Goal: Transaction & Acquisition: Purchase product/service

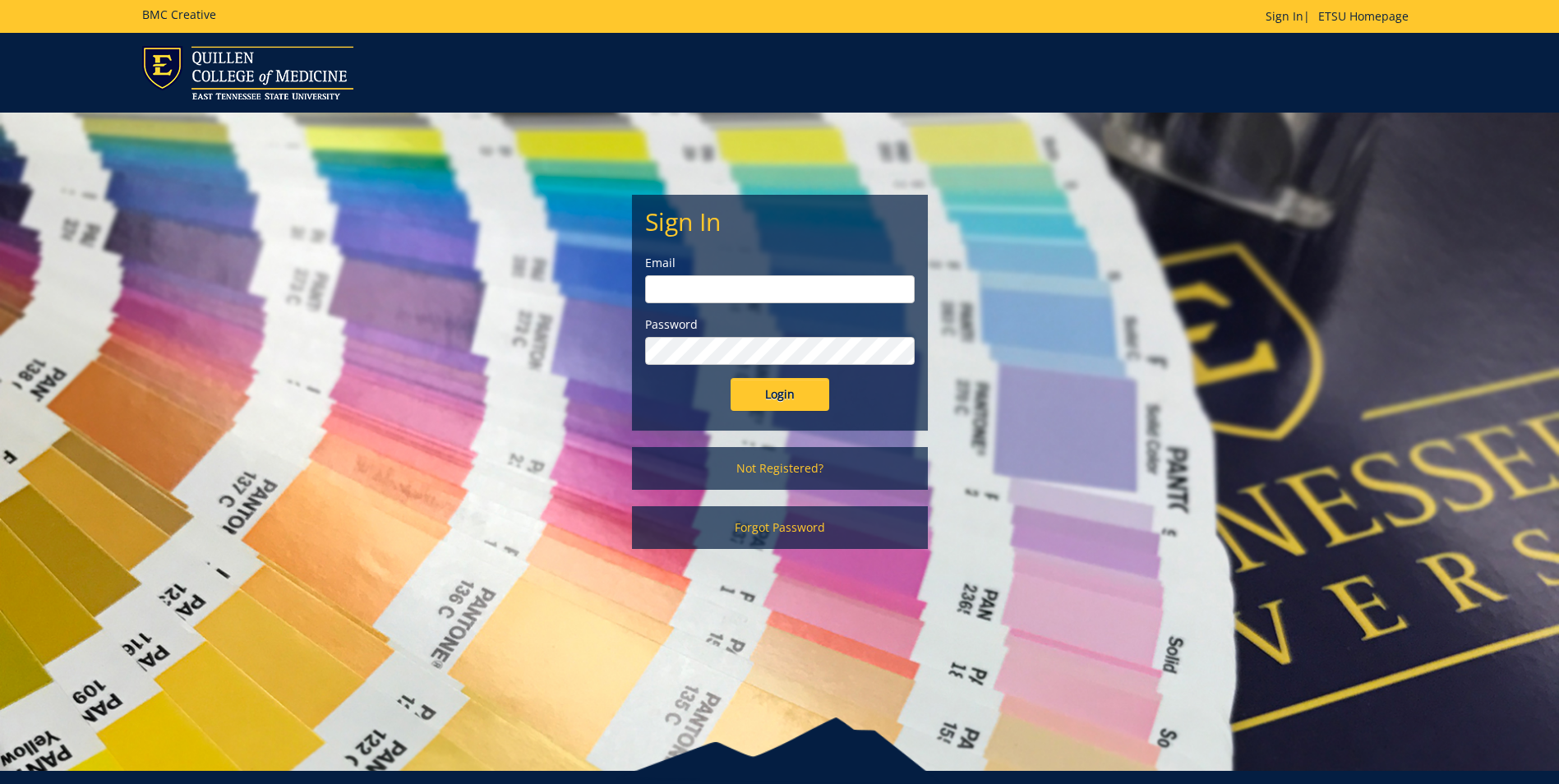
type input "[PERSON_NAME][EMAIL_ADDRESS][DOMAIN_NAME]"
click at [803, 395] on input "Login" at bounding box center [780, 393] width 99 height 33
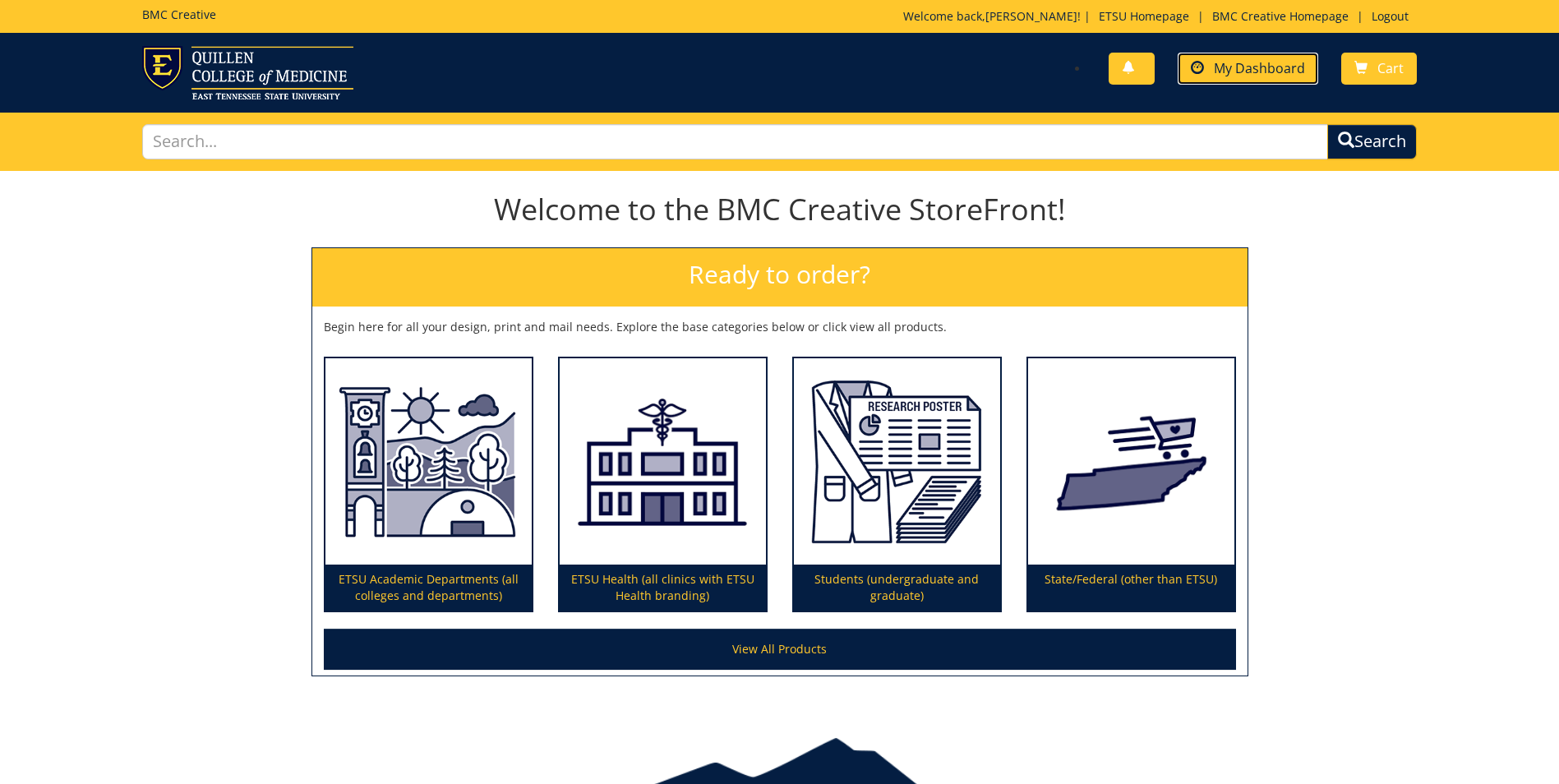
click at [1221, 61] on span "My Dashboard" at bounding box center [1260, 68] width 92 height 18
click at [1278, 75] on span "My Dashboard" at bounding box center [1260, 68] width 92 height 18
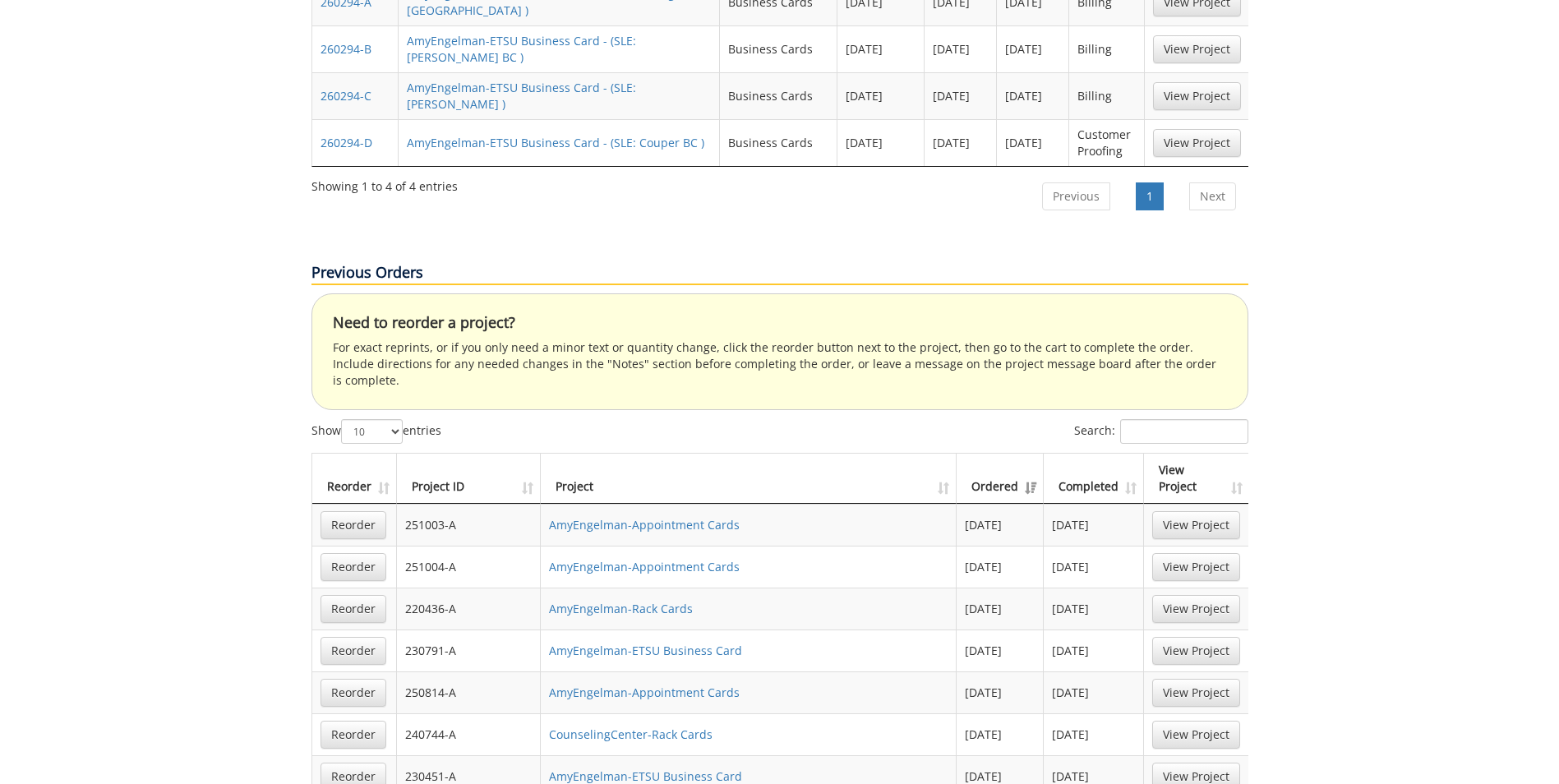
scroll to position [1068, 0]
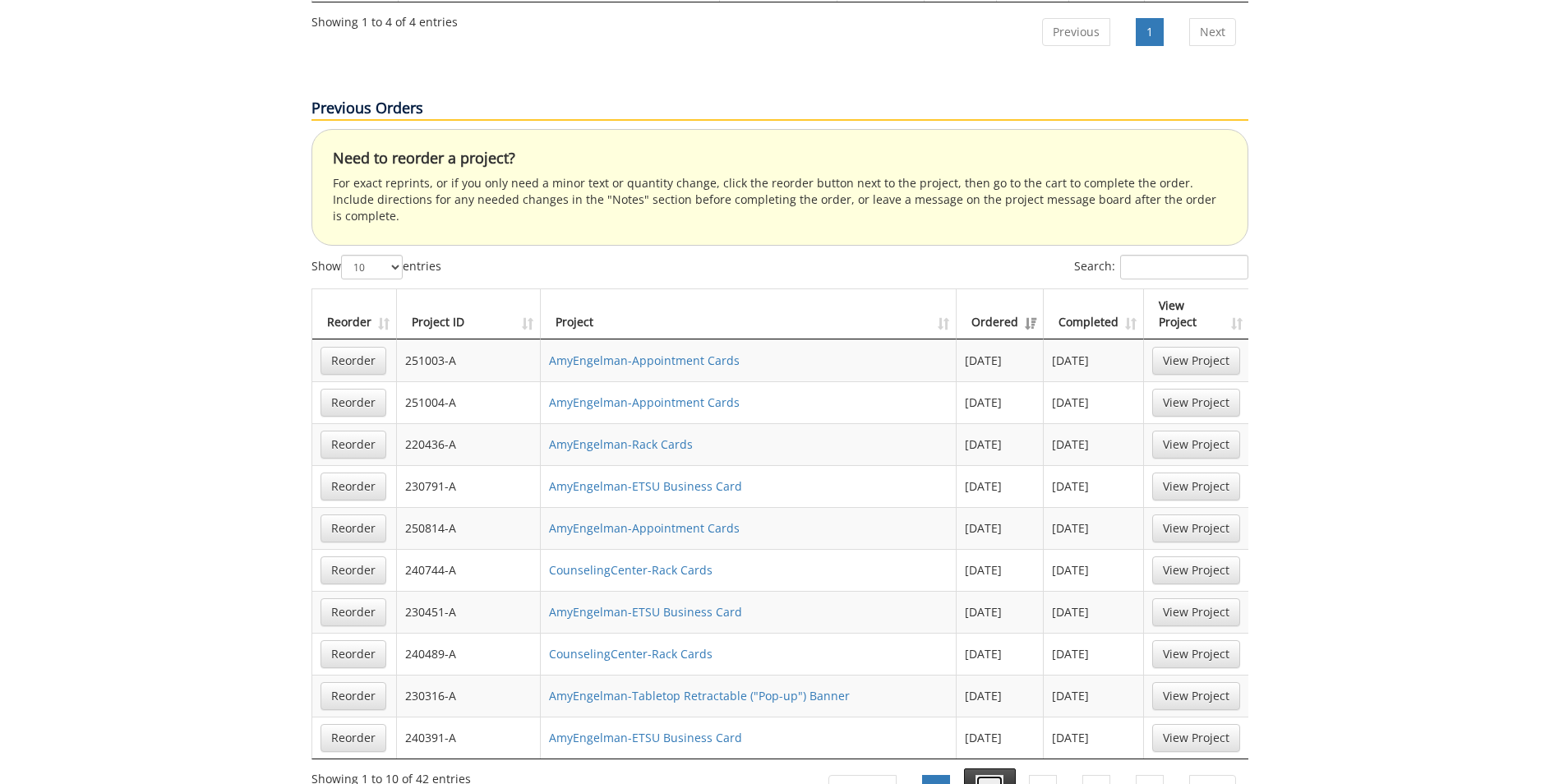
click at [992, 774] on link "2" at bounding box center [989, 788] width 28 height 28
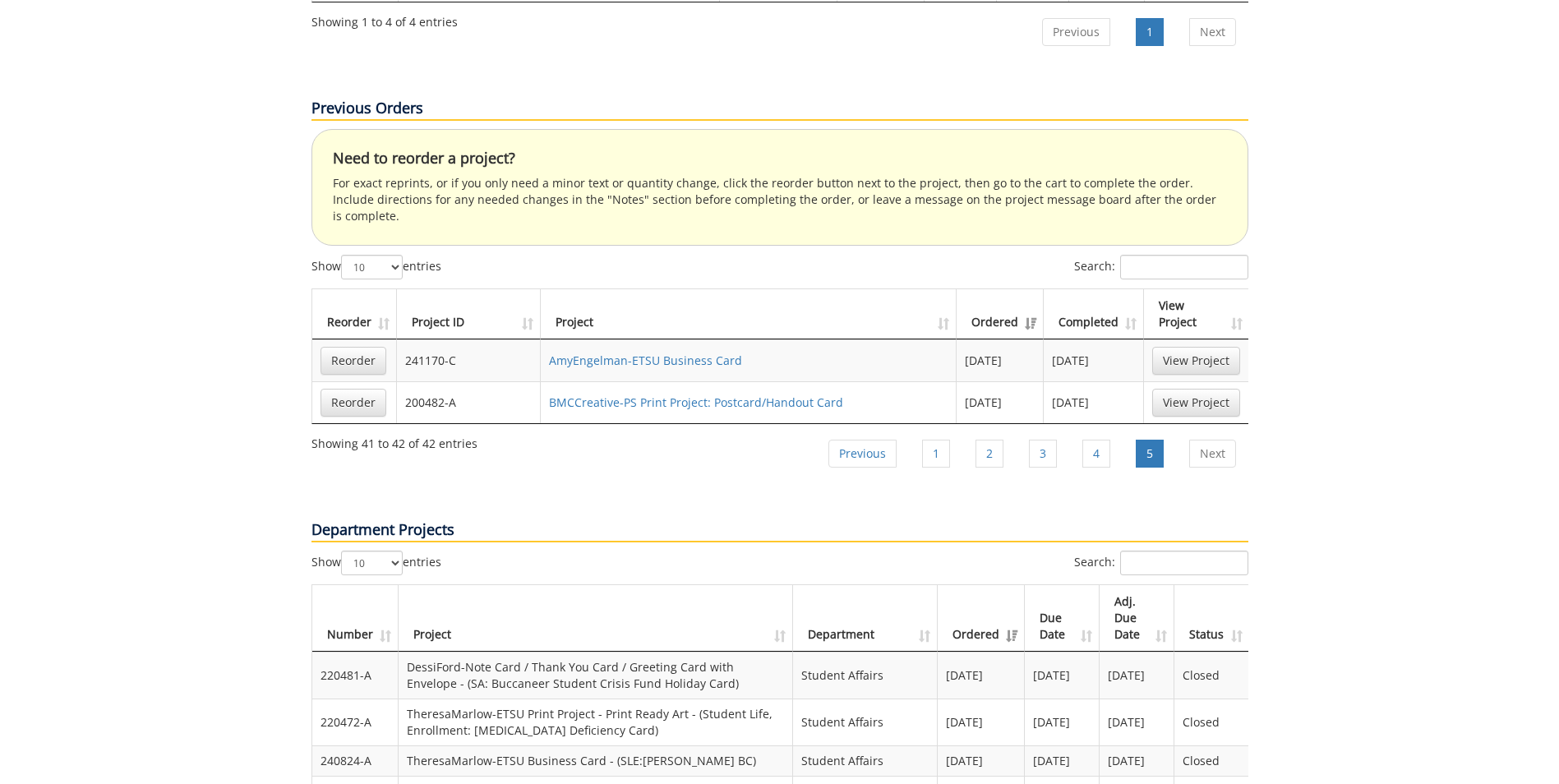
scroll to position [1315, 0]
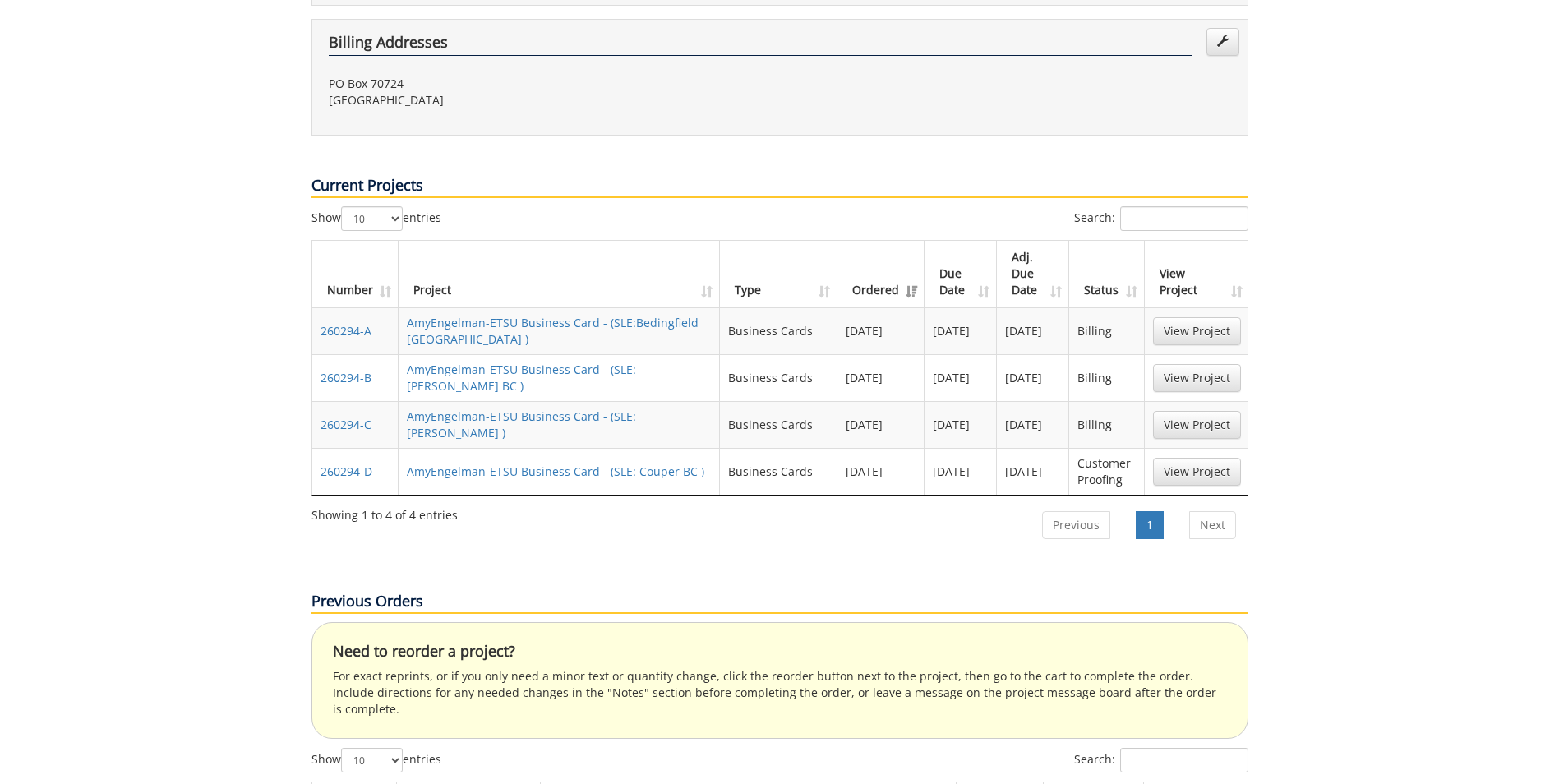
scroll to position [822, 0]
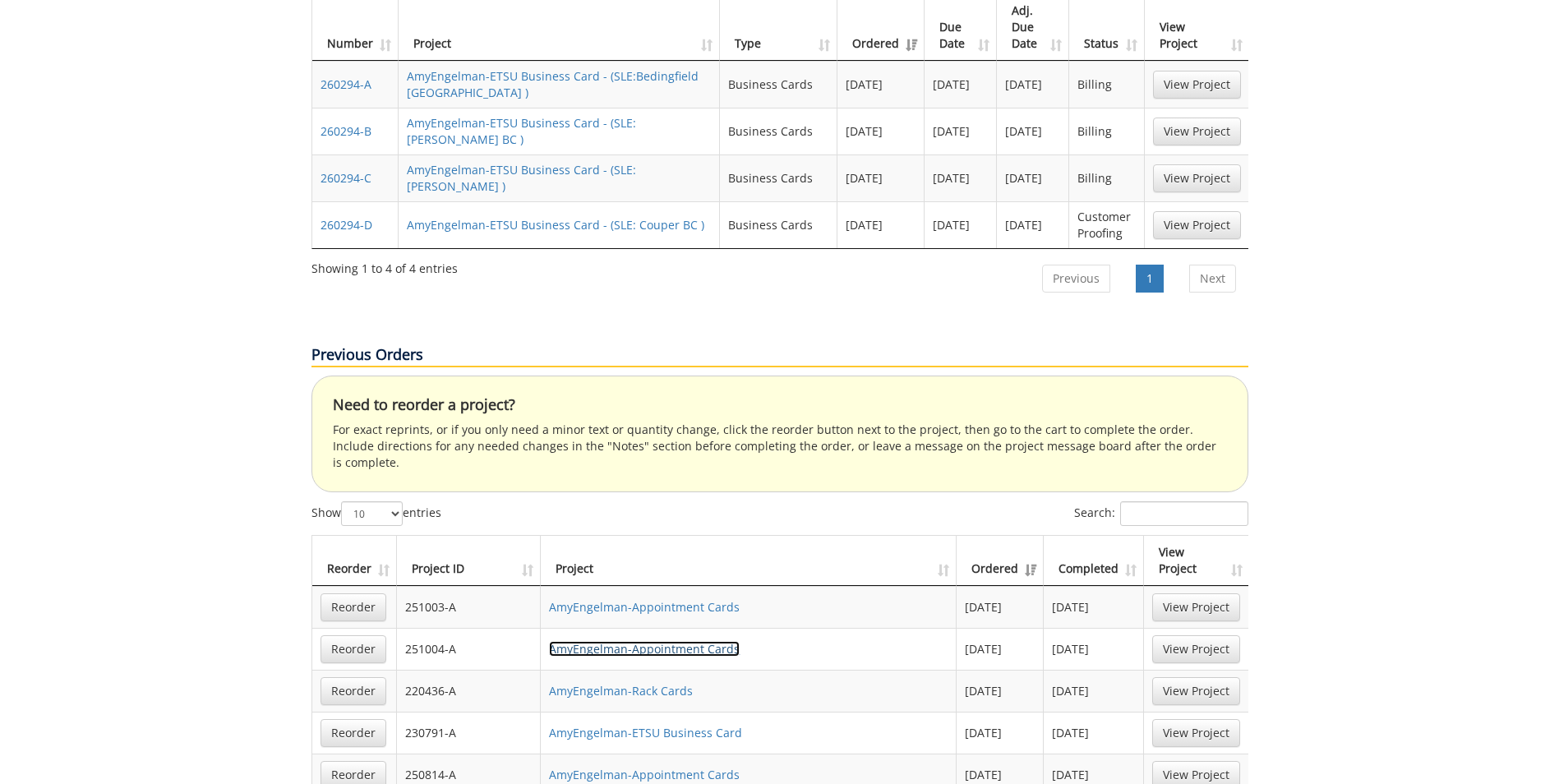
click at [612, 641] on link "AmyEngelman-Appointment Cards" at bounding box center [644, 648] width 191 height 16
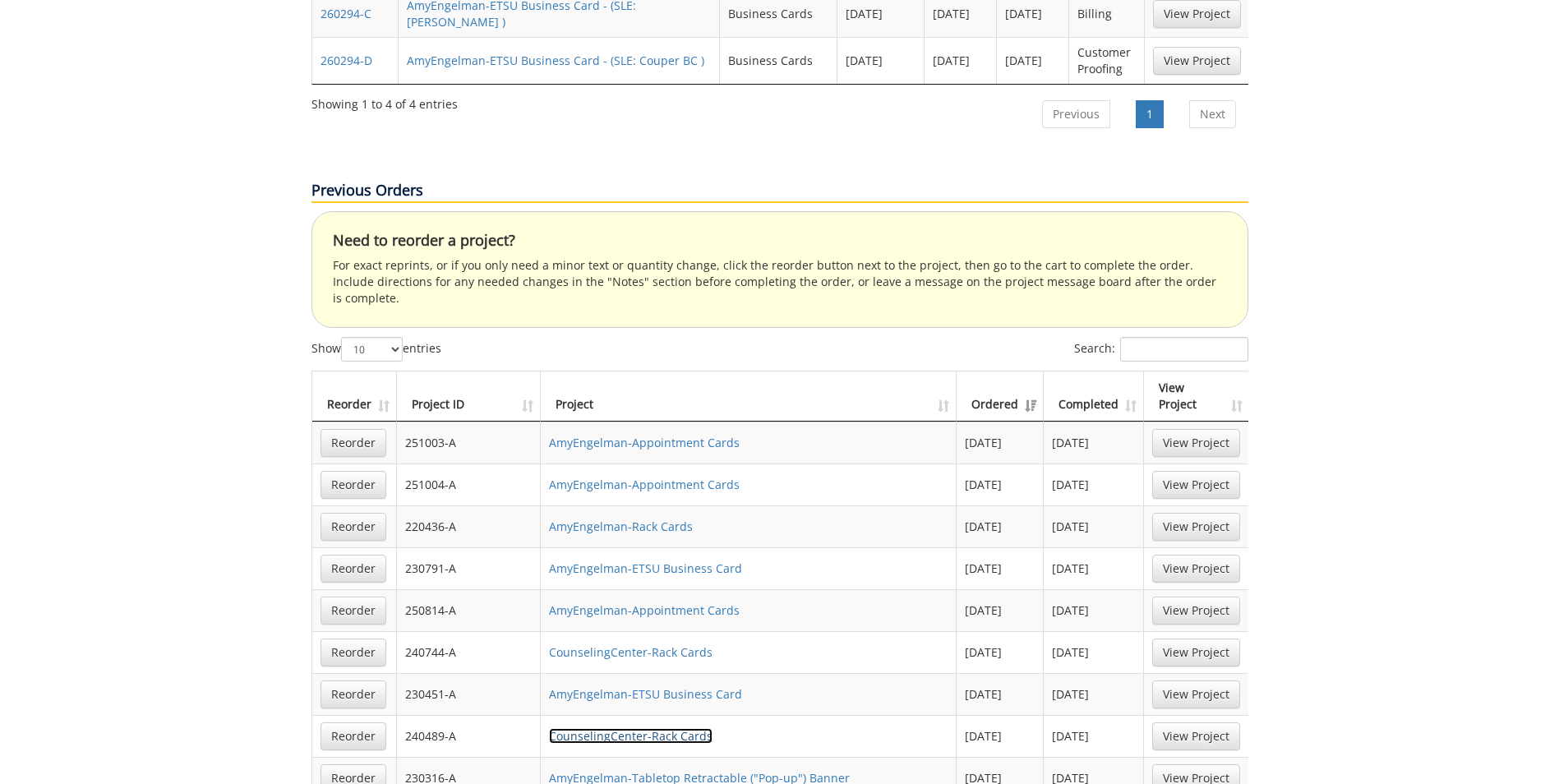
click at [673, 728] on link "CounselingCenter-Rack Cards" at bounding box center [631, 736] width 164 height 16
click at [1202, 638] on link "View Project" at bounding box center [1196, 652] width 88 height 28
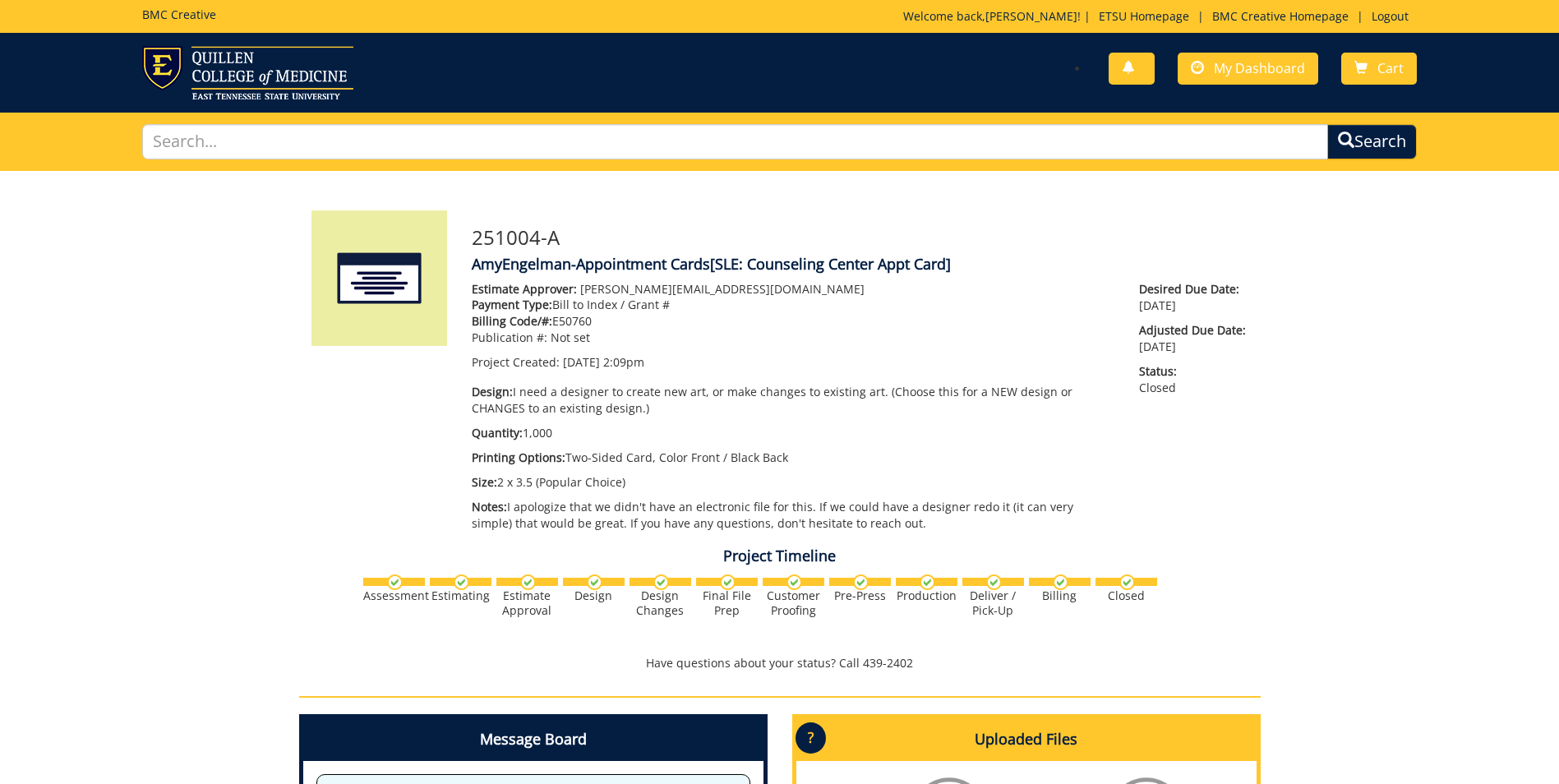
scroll to position [165, 0]
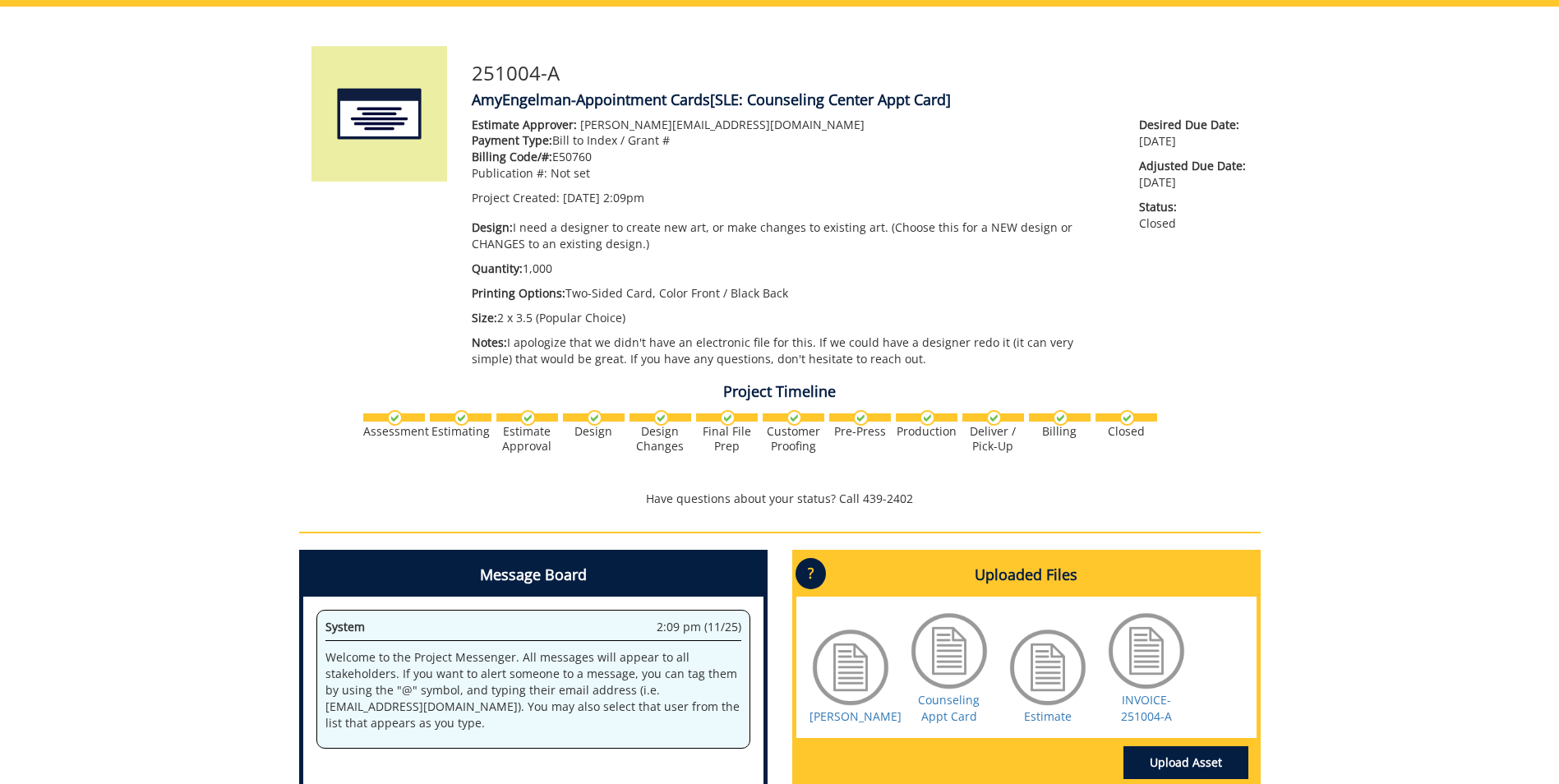
click at [945, 640] on div at bounding box center [949, 650] width 82 height 82
click at [942, 707] on link "Counseling Appt Card" at bounding box center [949, 707] width 62 height 32
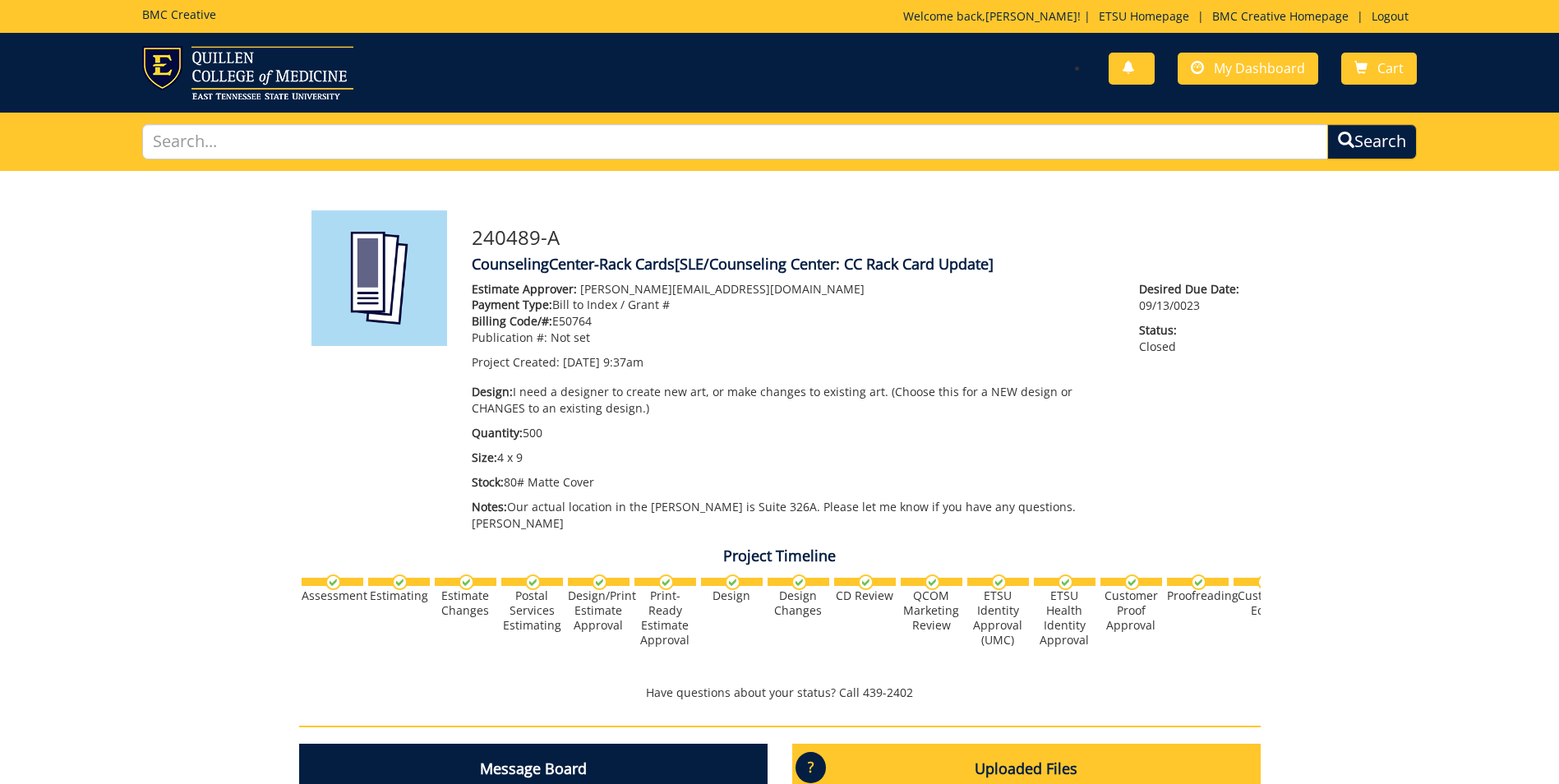
scroll to position [246, 0]
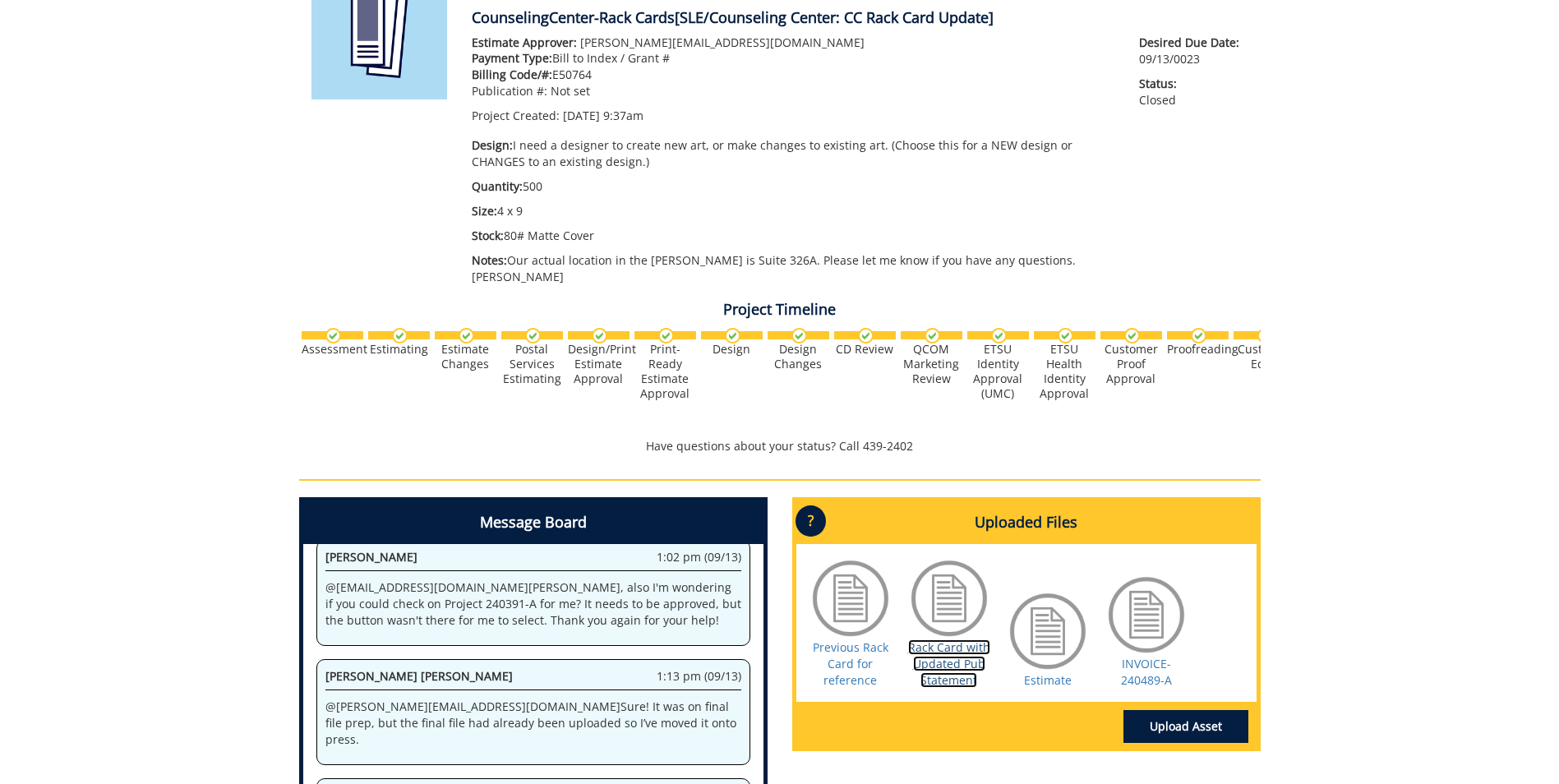
click at [946, 639] on link "Rack Card with Updated Pub Statement" at bounding box center [949, 663] width 82 height 48
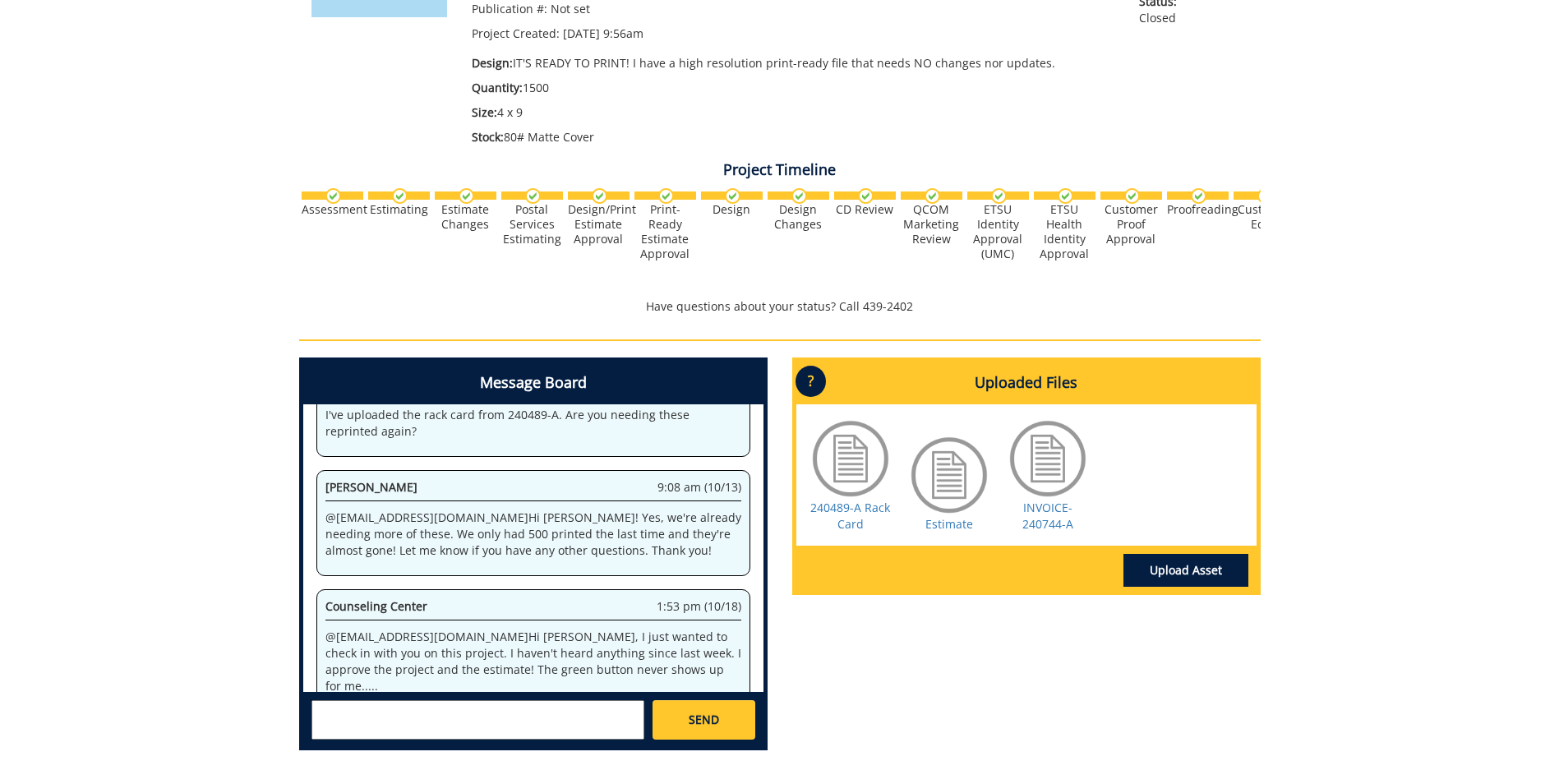
scroll to position [467, 0]
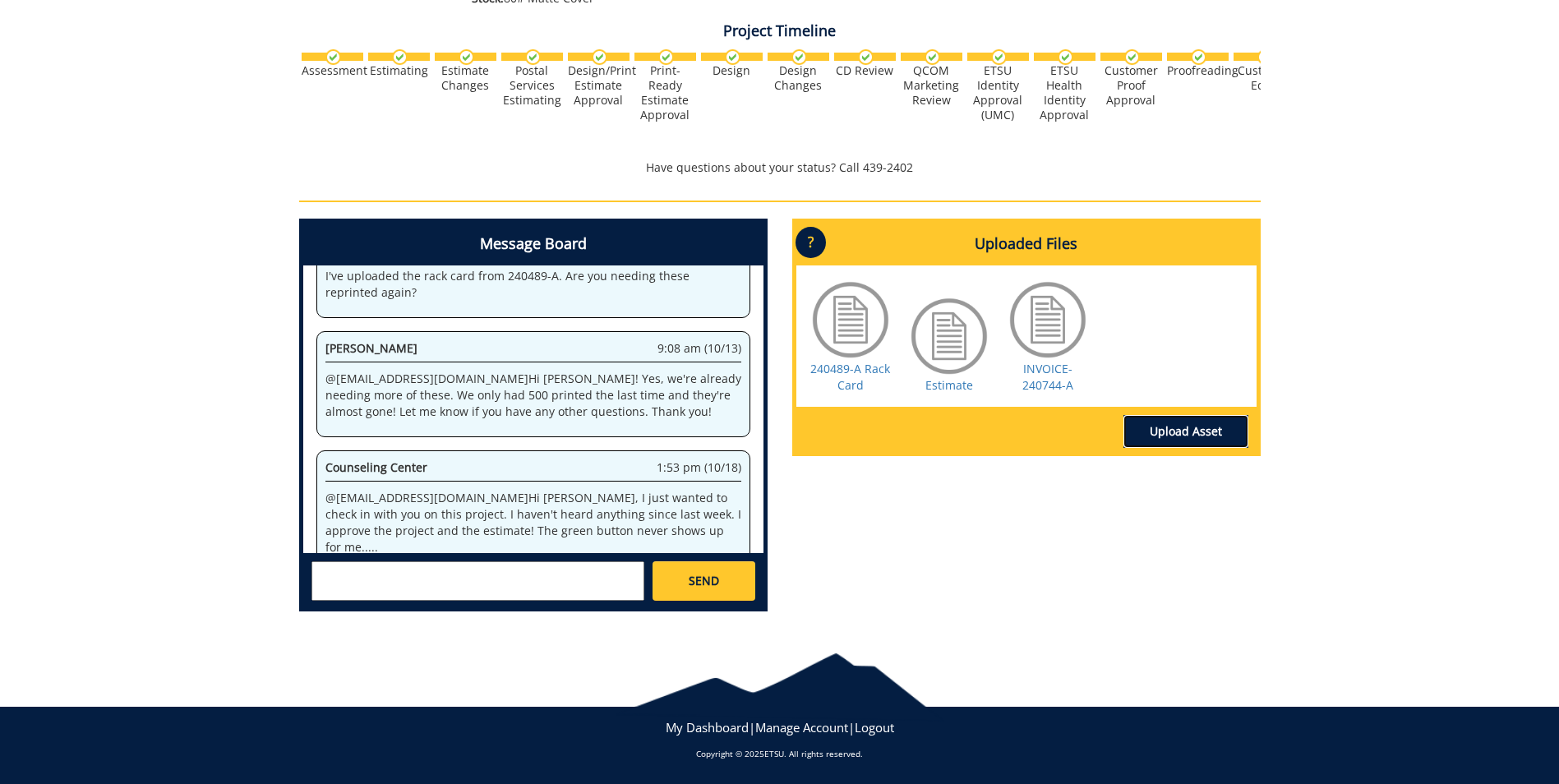
click at [1207, 436] on link "Upload Asset" at bounding box center [1186, 430] width 125 height 33
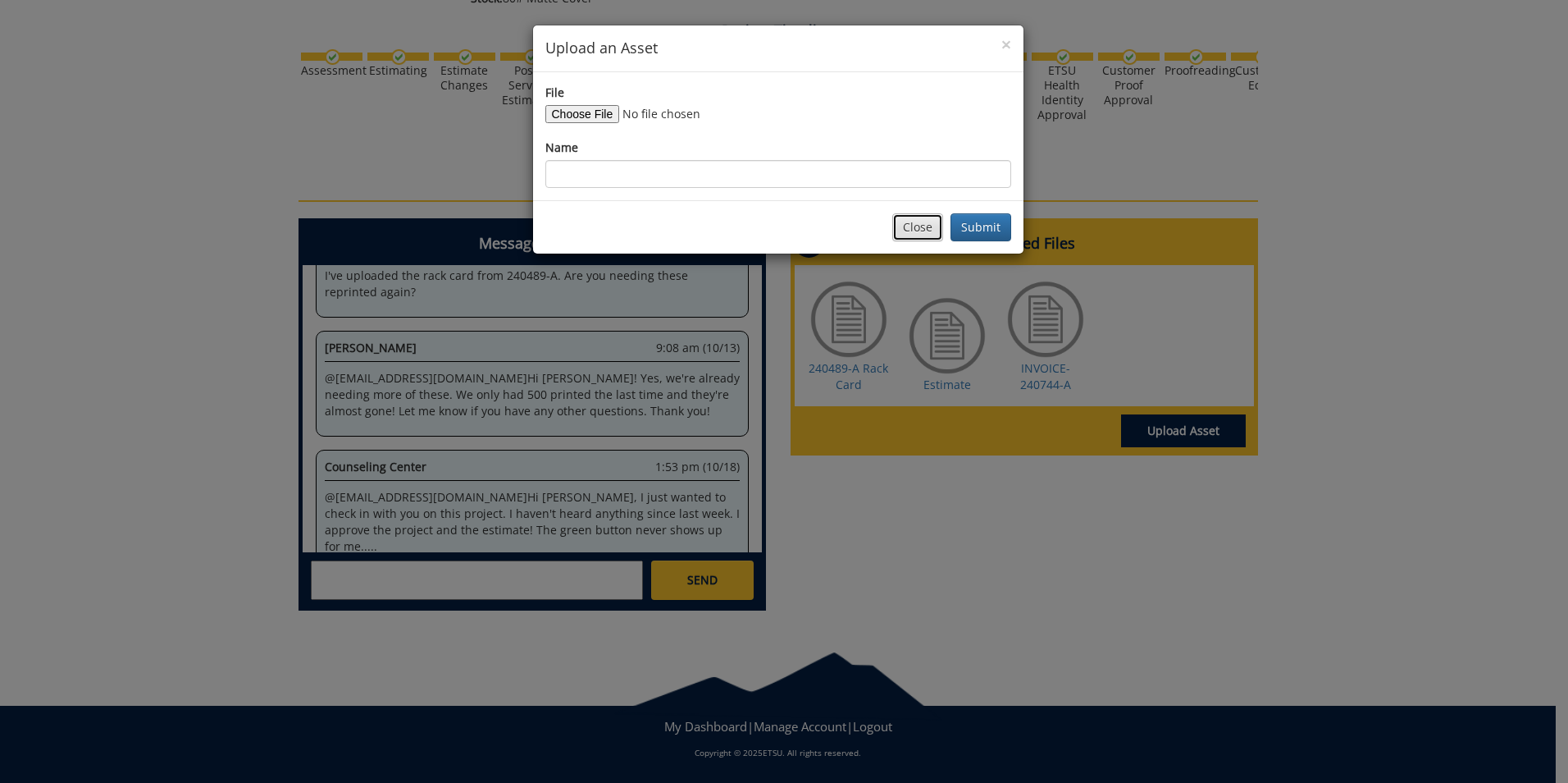
click at [916, 235] on button "Close" at bounding box center [918, 228] width 51 height 28
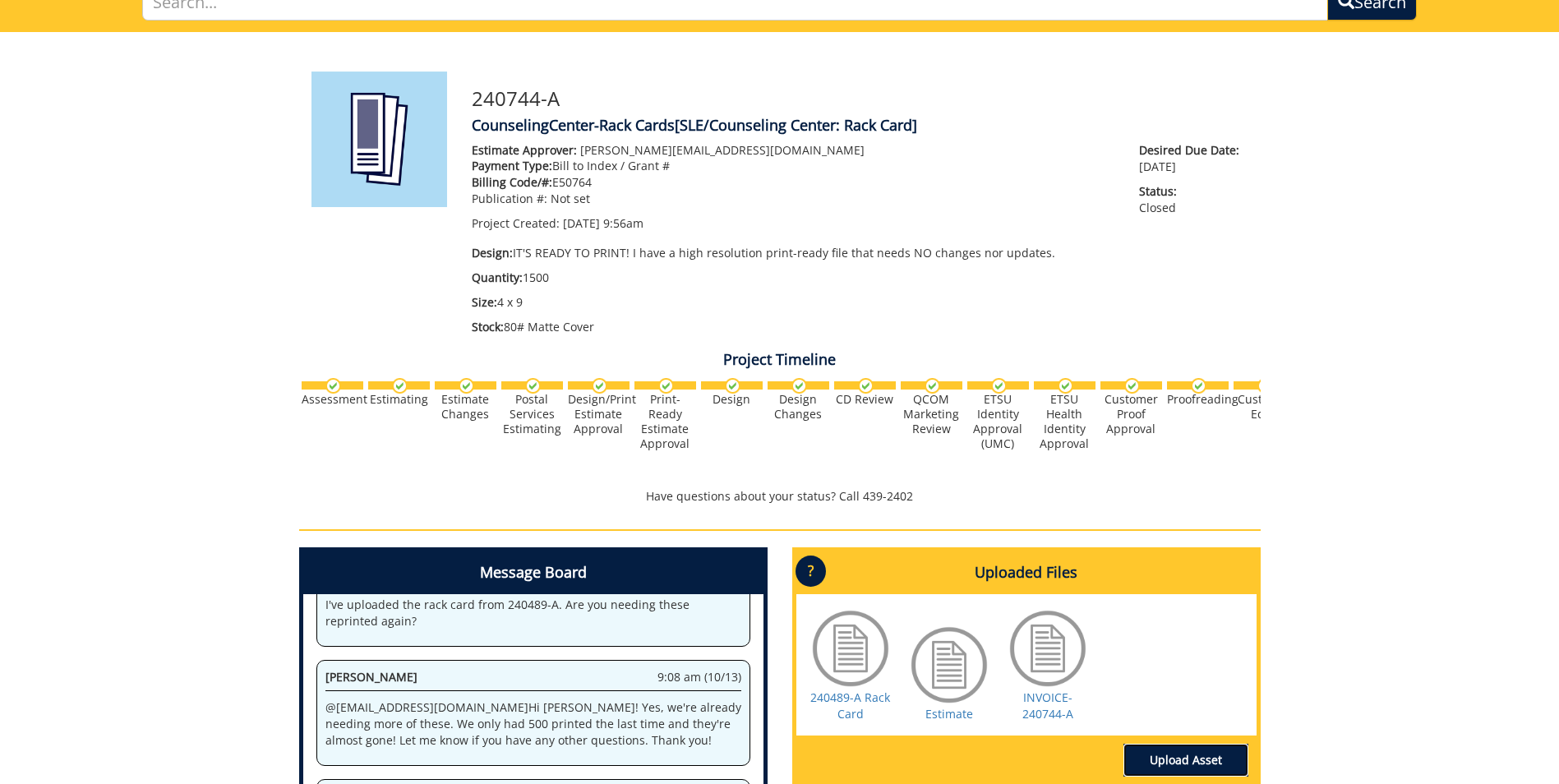
scroll to position [385, 0]
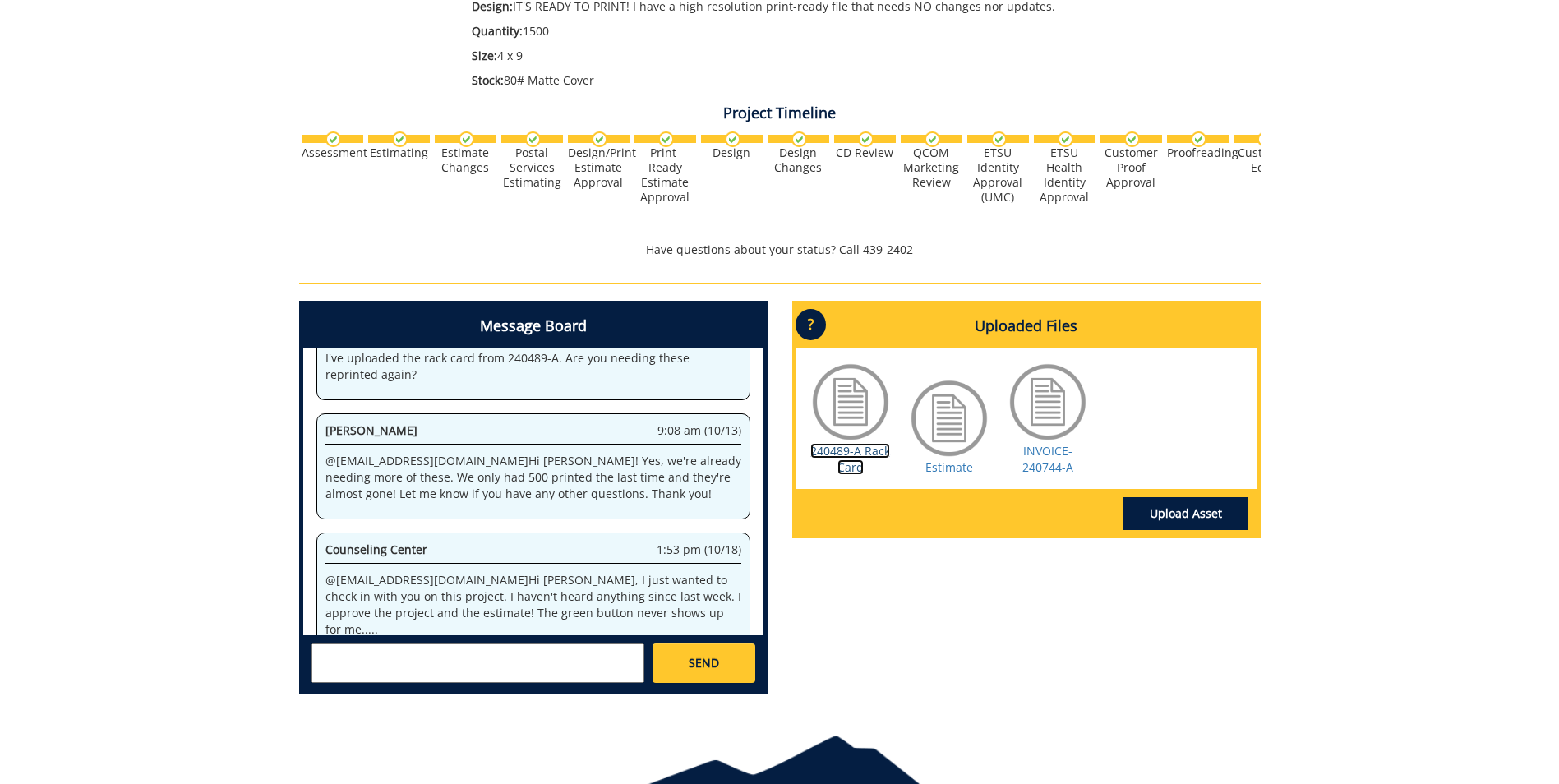
click at [859, 449] on link "240489-A Rack Card" at bounding box center [849, 458] width 80 height 32
click at [831, 455] on link "240489-A Rack Card" at bounding box center [849, 458] width 80 height 32
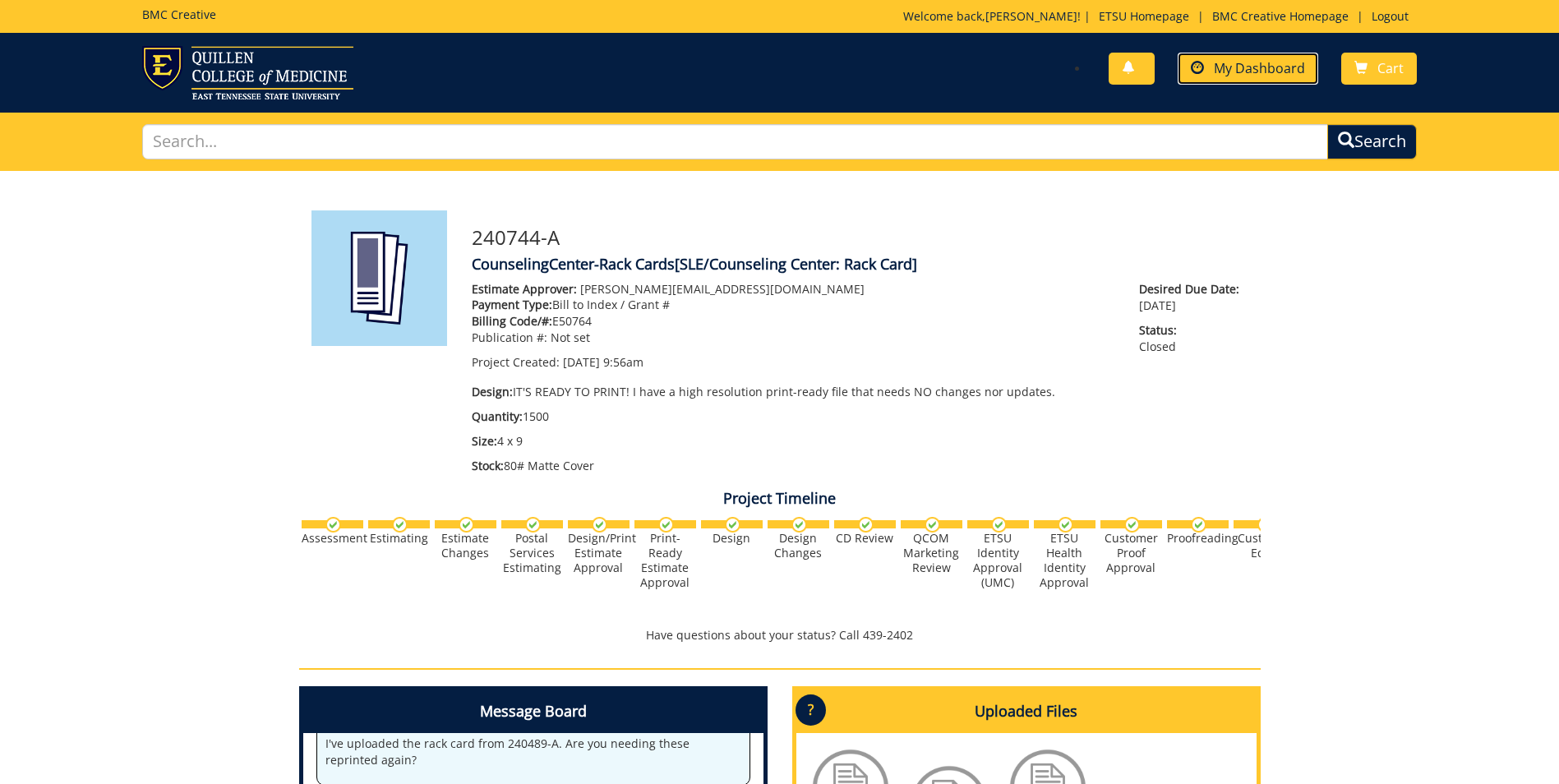
click at [1264, 65] on span "My Dashboard" at bounding box center [1260, 68] width 92 height 18
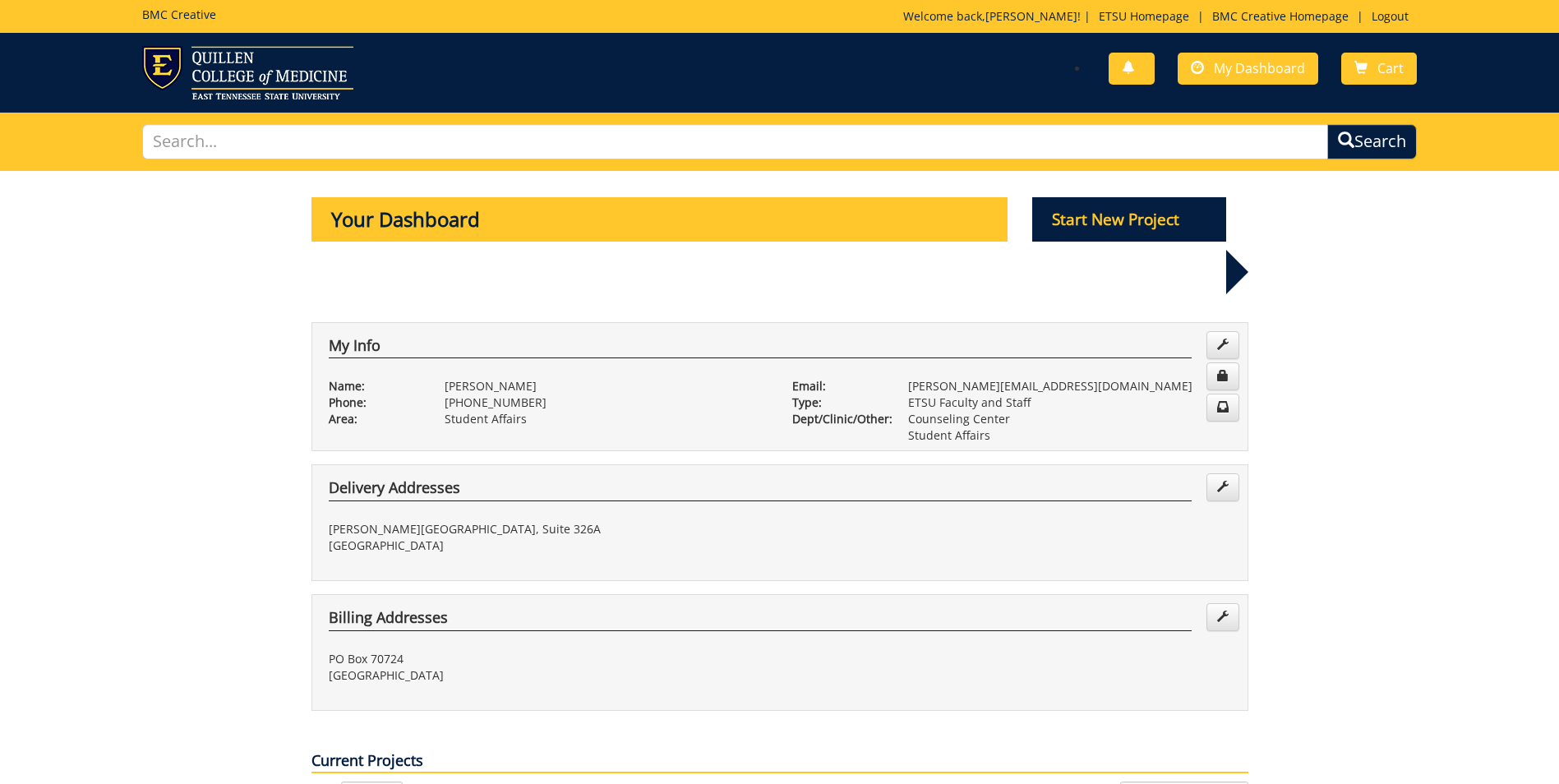
scroll to position [411, 0]
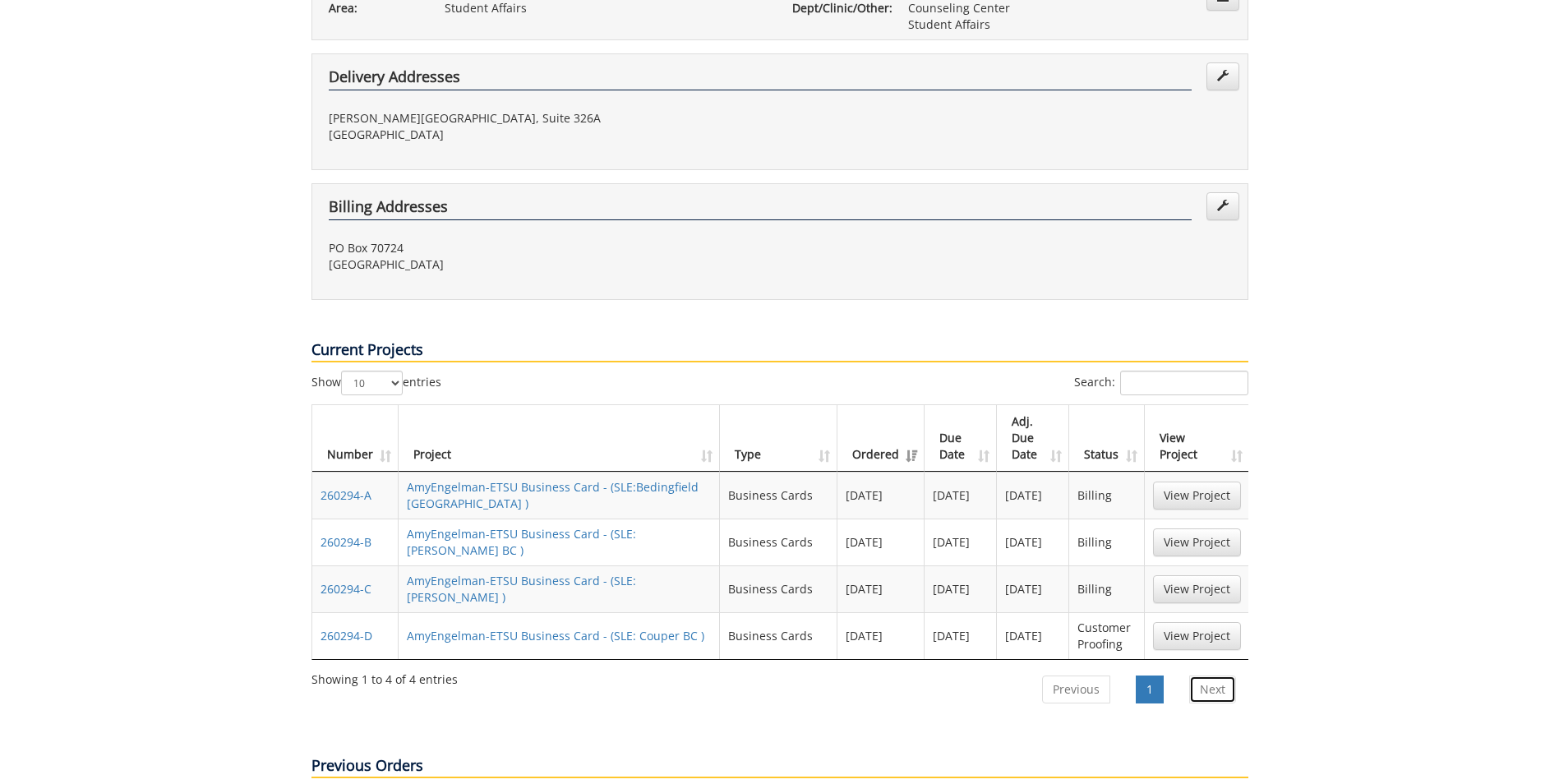
click at [1221, 675] on link "Next" at bounding box center [1212, 689] width 47 height 28
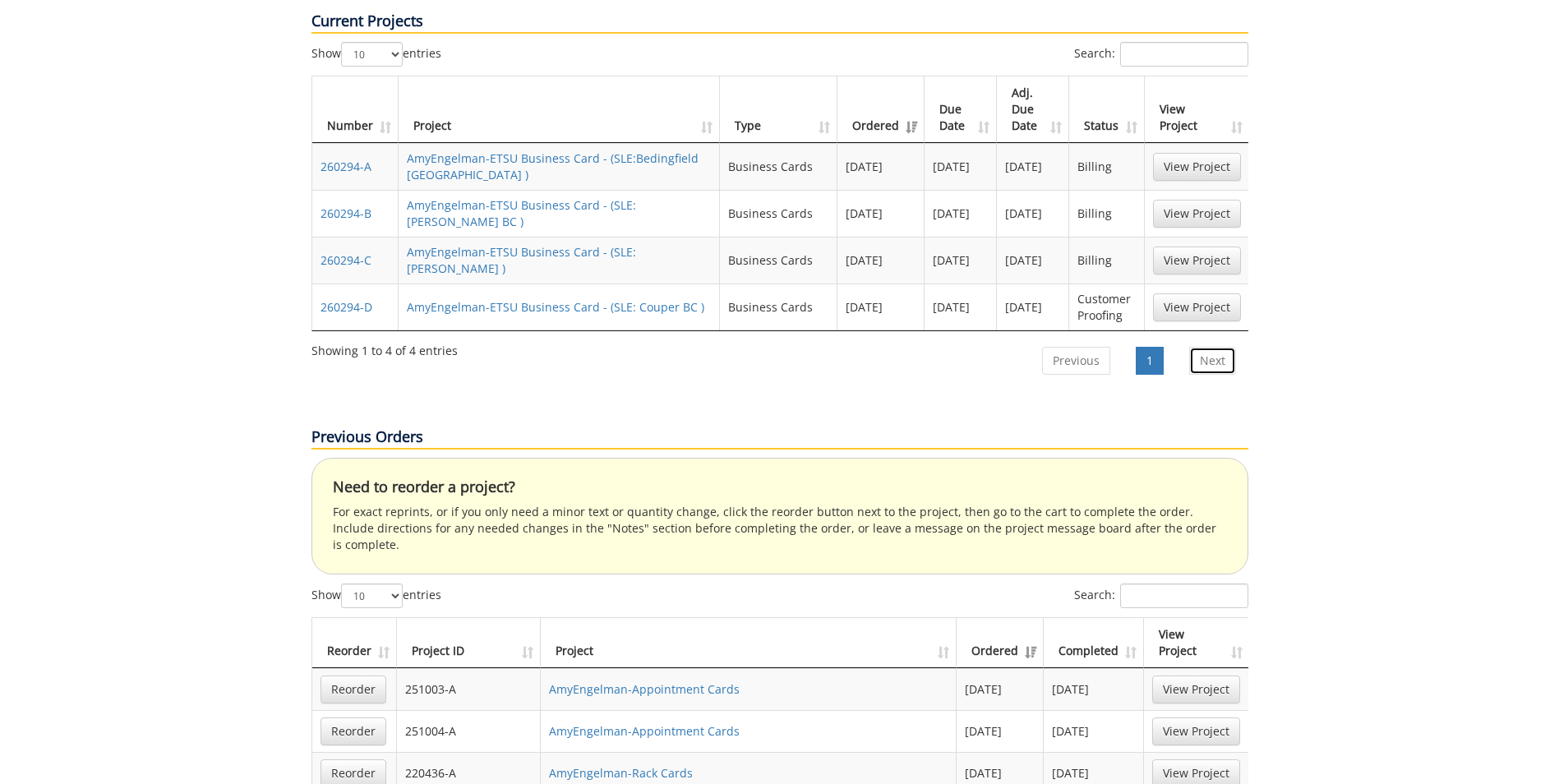
scroll to position [822, 0]
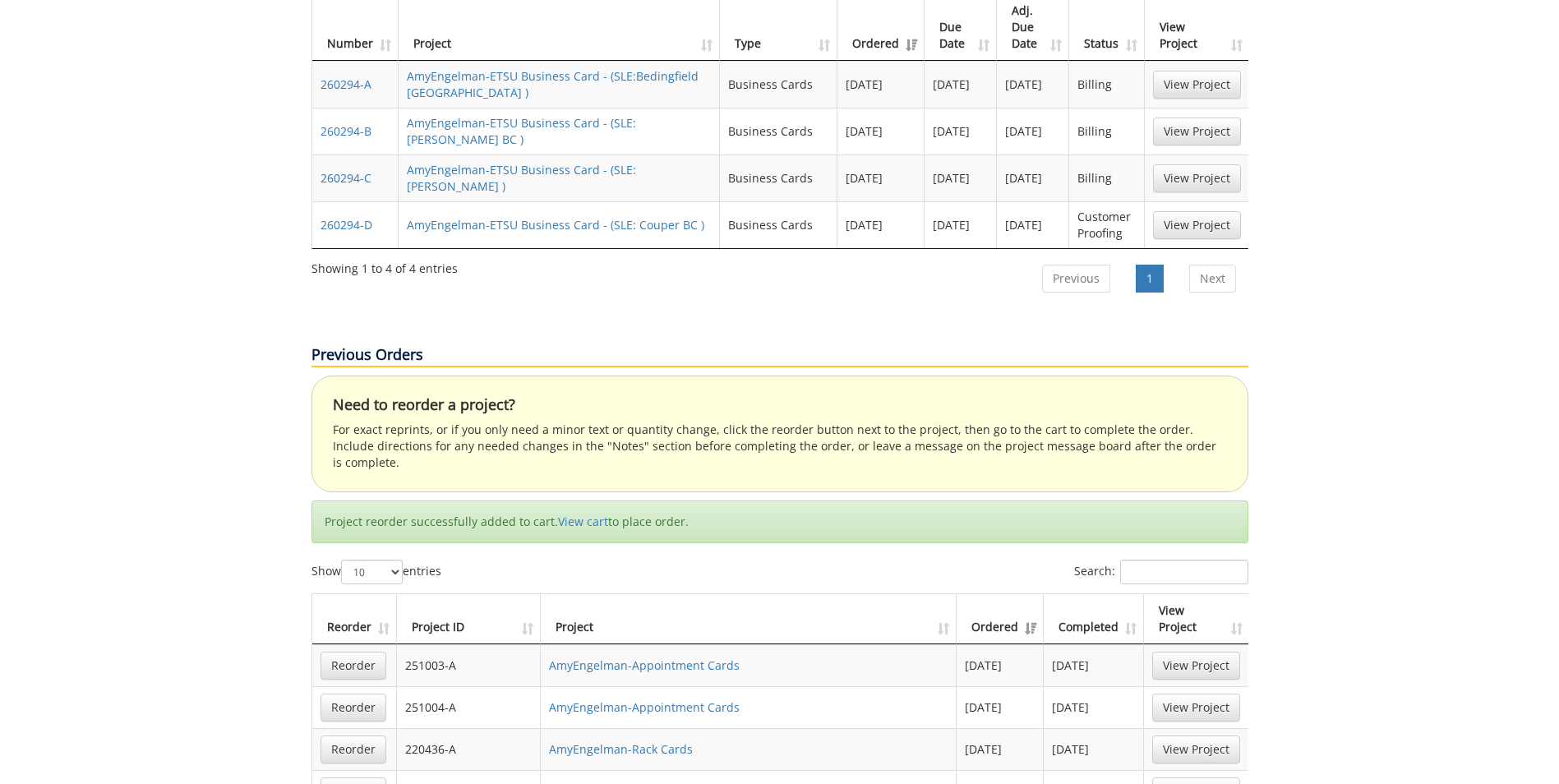
scroll to position [1068, 0]
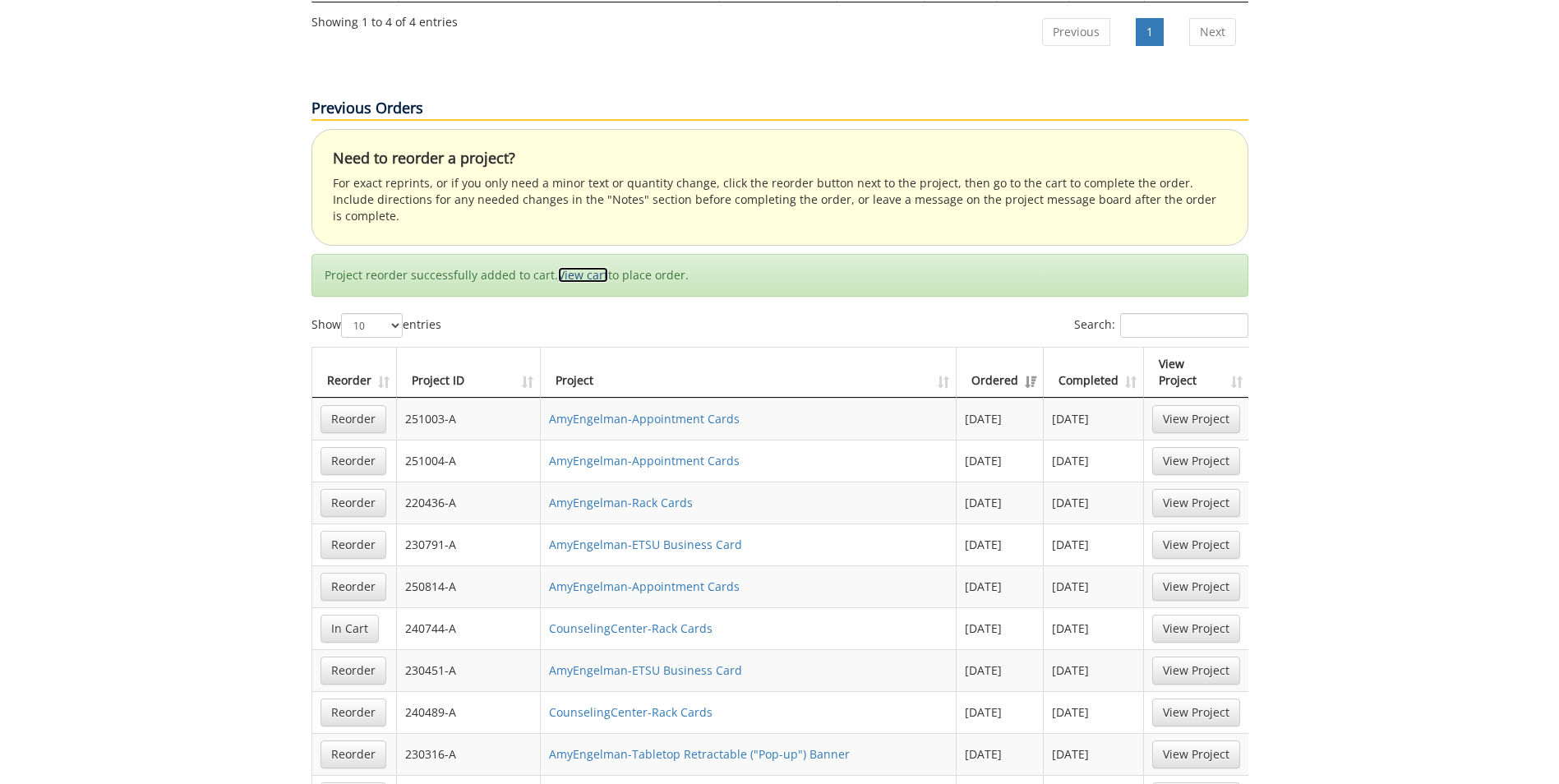
click at [576, 267] on link "View cart" at bounding box center [583, 275] width 50 height 16
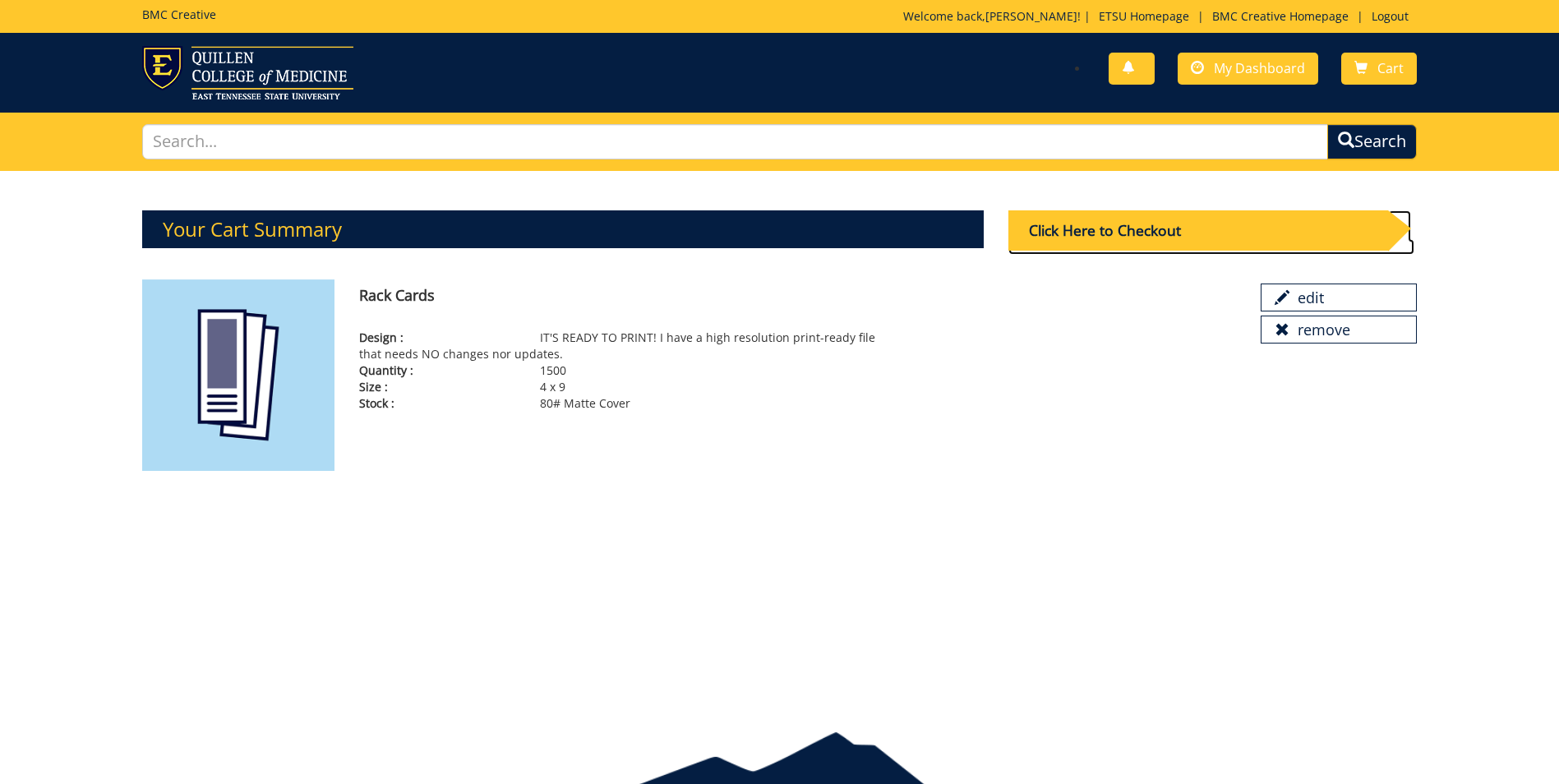
click at [1144, 231] on div "Click Here to Checkout" at bounding box center [1197, 231] width 379 height 40
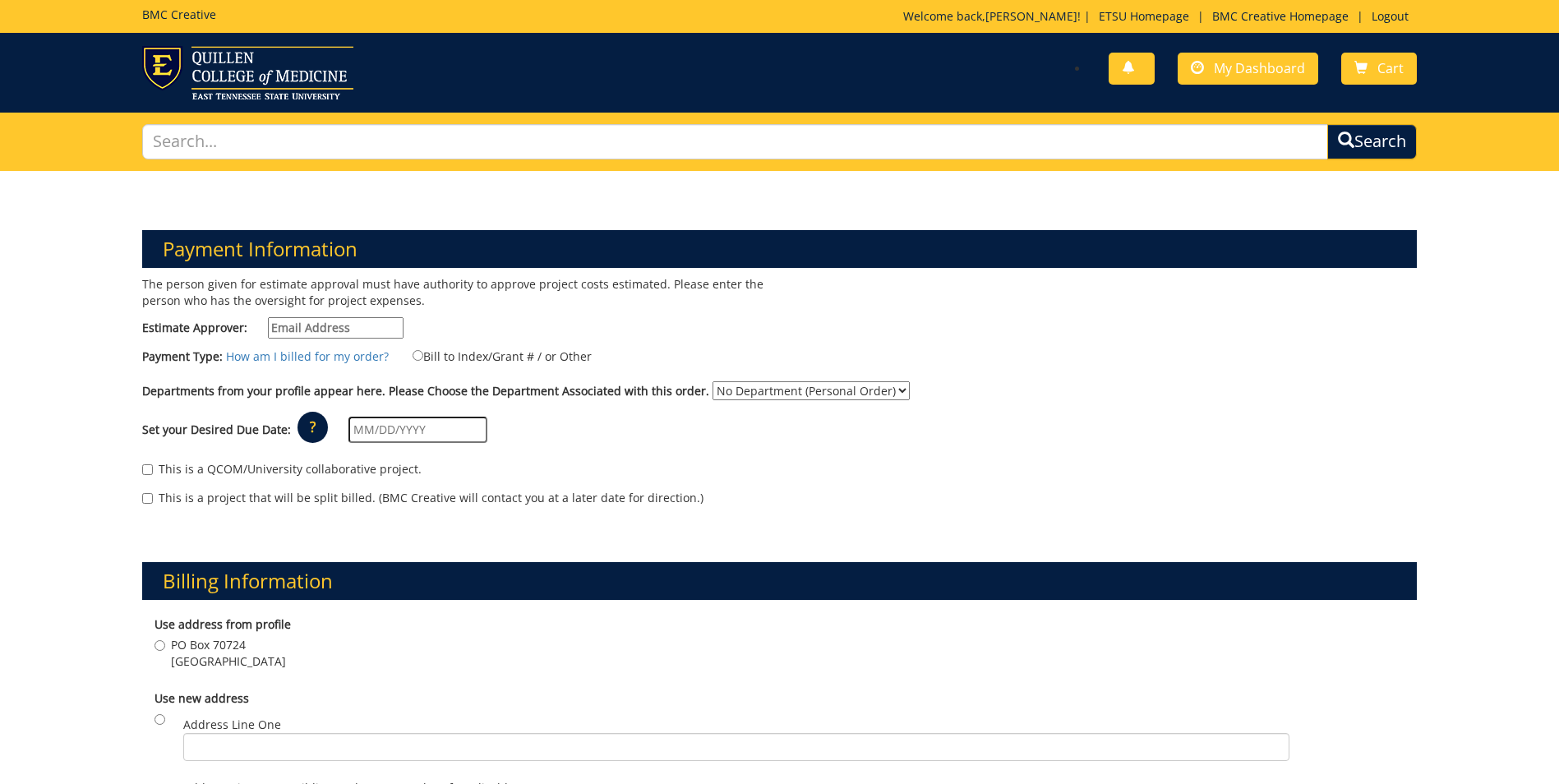
drag, startPoint x: 375, startPoint y: 330, endPoint x: 257, endPoint y: 334, distance: 118.1
click at [257, 334] on label "Estimate Approver:" at bounding box center [273, 327] width 261 height 21
click at [268, 334] on input "Estimate Approver:" at bounding box center [335, 327] width 136 height 21
drag, startPoint x: 372, startPoint y: 330, endPoint x: 299, endPoint y: 329, distance: 73.0
click at [299, 329] on input "Estimate Approver:" at bounding box center [335, 327] width 136 height 21
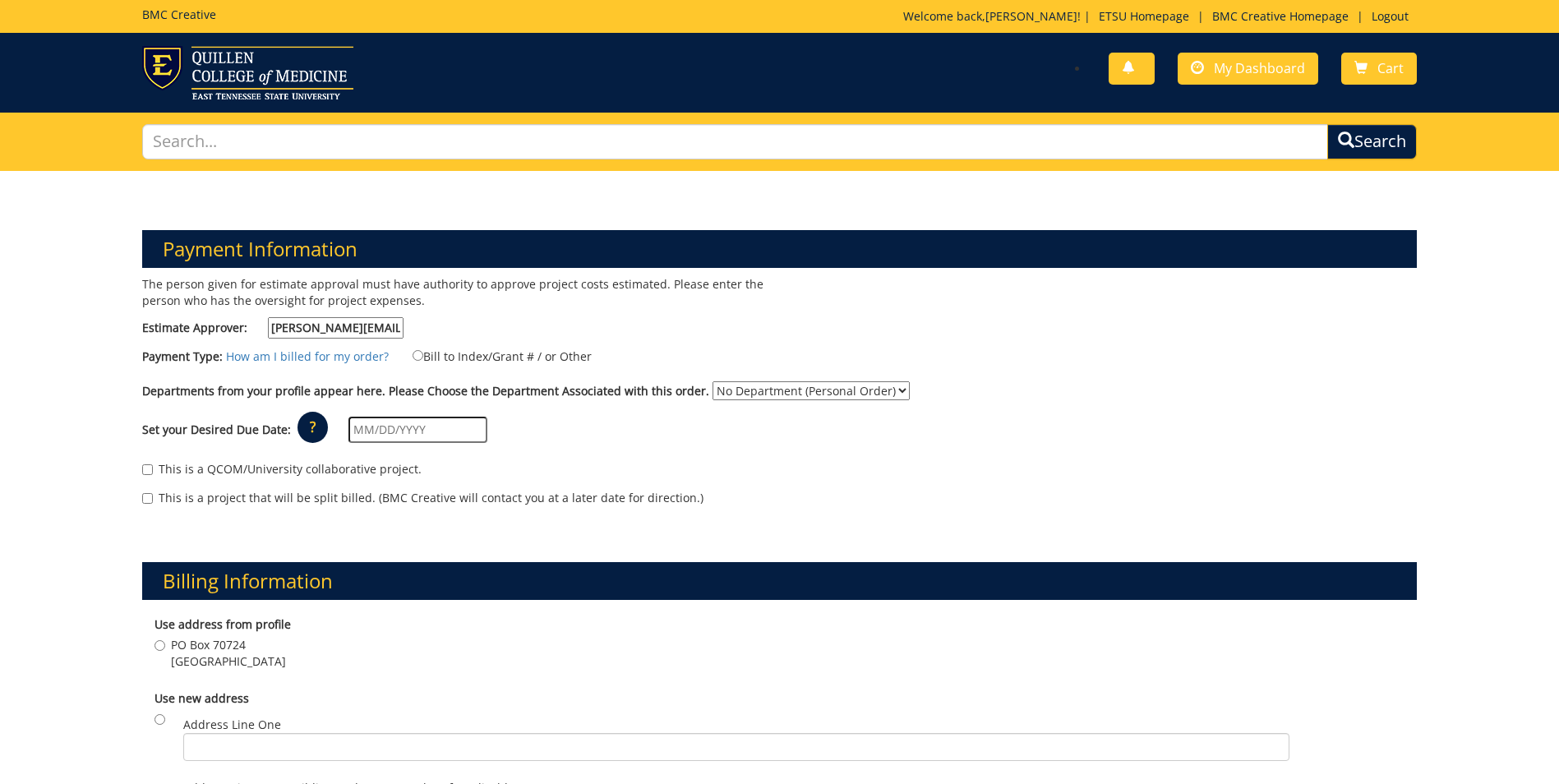
type input "engelman@etsu.edu"
click at [413, 354] on input "Bill to Index/Grant # / or Other" at bounding box center [418, 355] width 11 height 11
radio input "true"
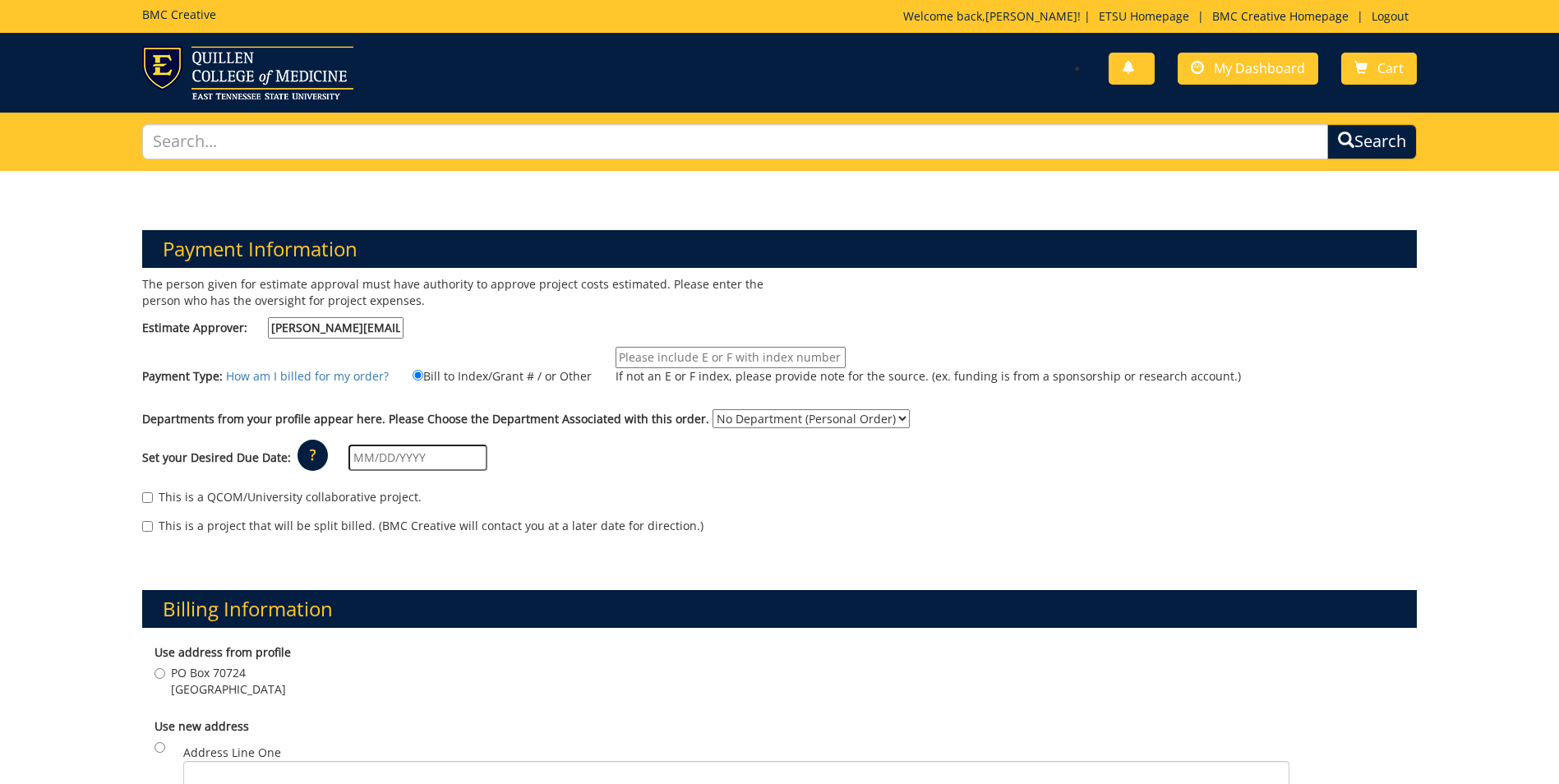
click at [736, 351] on input "If not an E or F index, please provide note for the source. (ex. funding is fro…" at bounding box center [730, 357] width 230 height 21
paste input "10-26160-200100-120-{INSERT ACCOUNT}-400-999-999-999"
click at [735, 355] on input "10-26160-200100-120-{INSERT ACCOUNT}-400-999-999-999" at bounding box center [730, 357] width 230 height 21
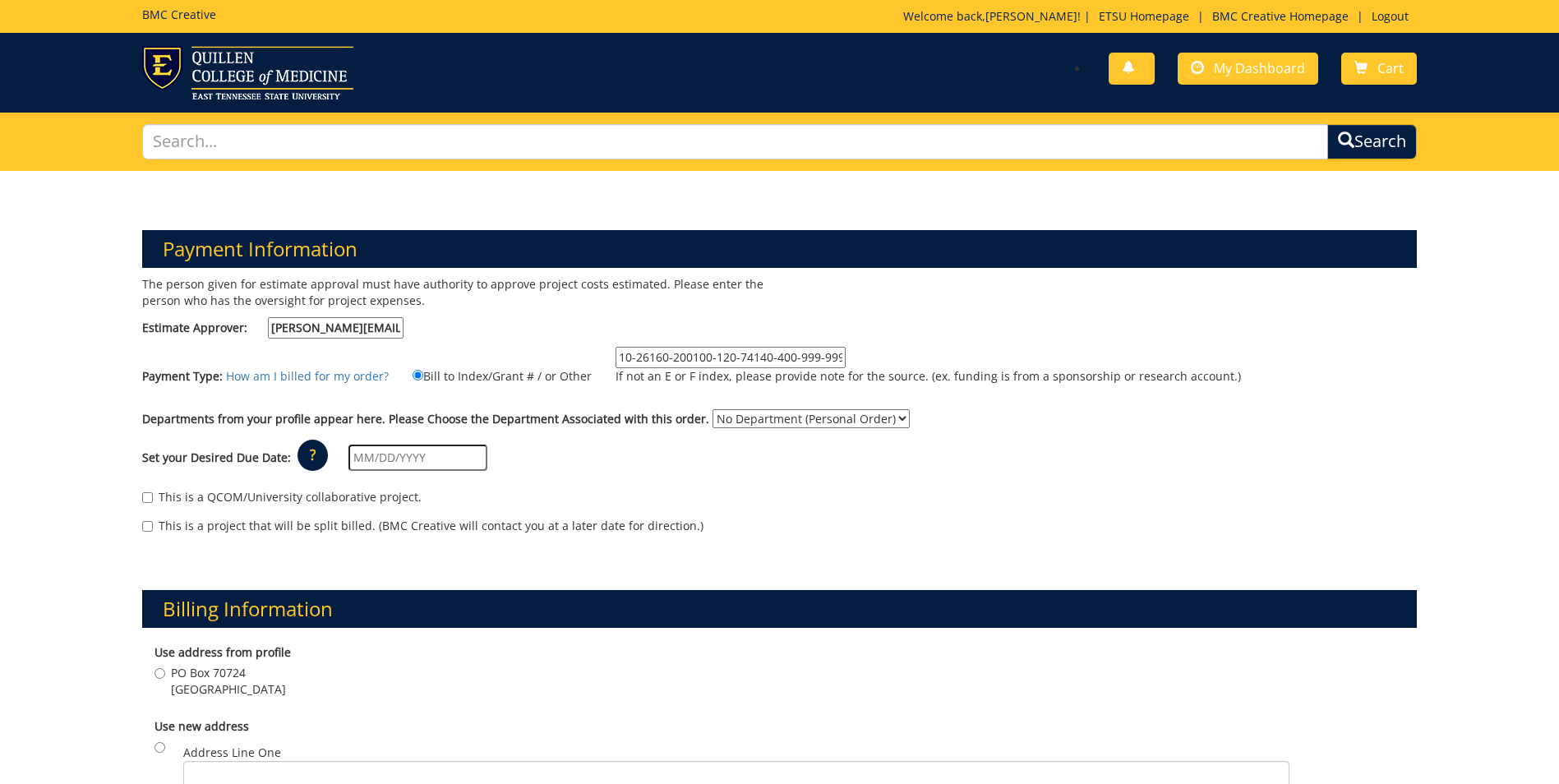
type input "10-26160-200100-120-74140-400-999-999-999"
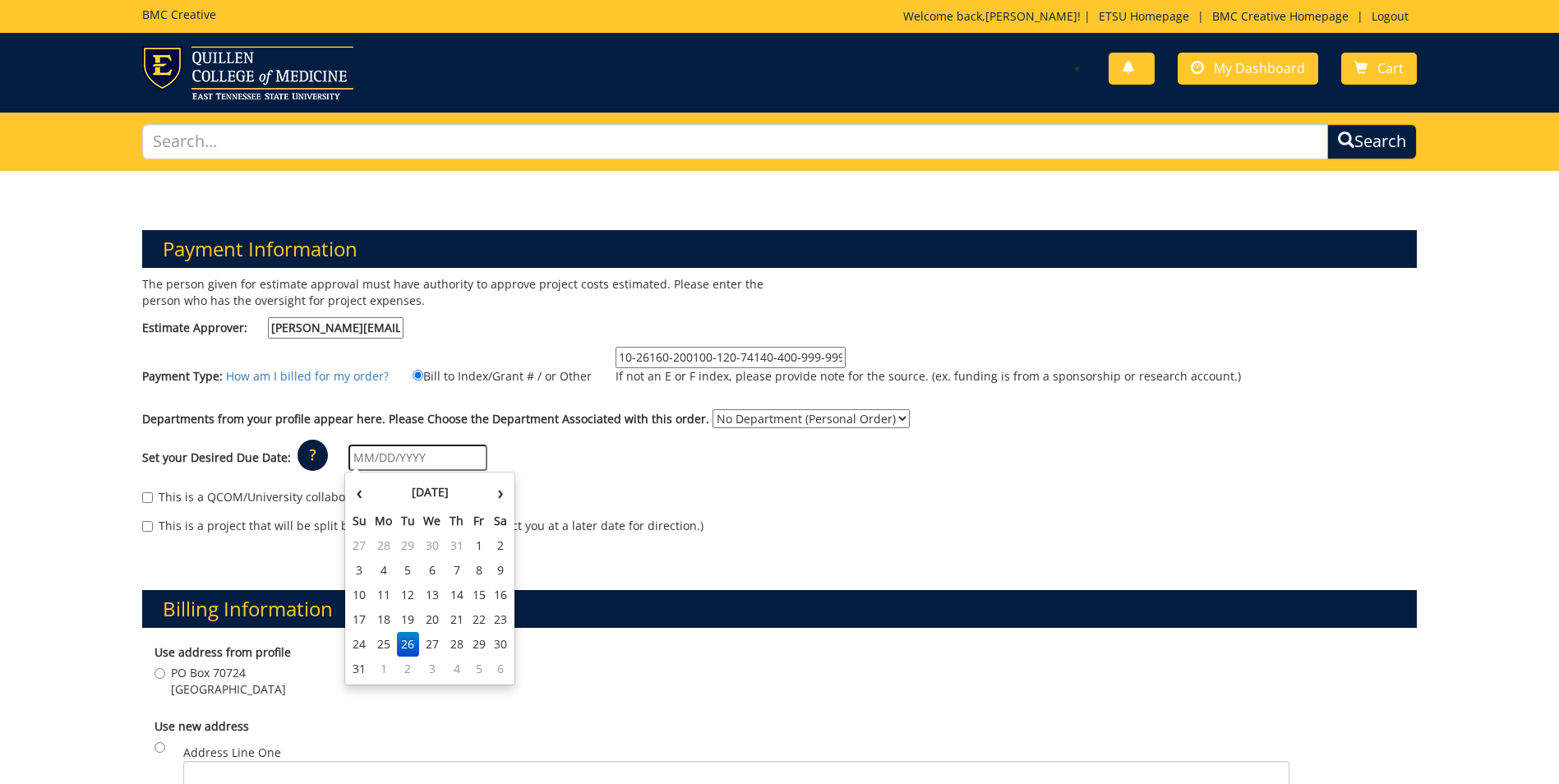
click at [354, 447] on input "text" at bounding box center [418, 458] width 139 height 26
type input "[DATE]"
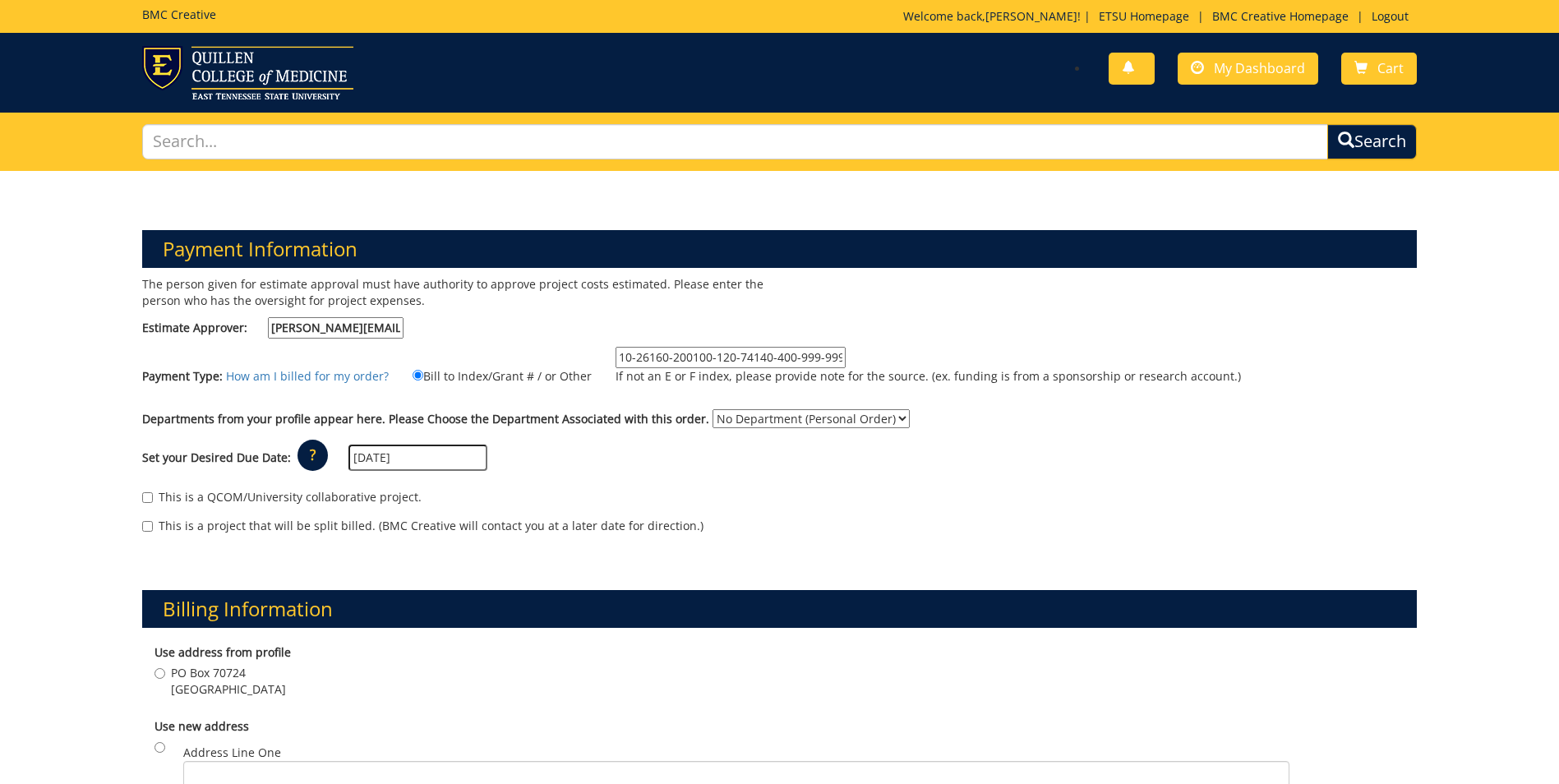
click at [235, 552] on div "Billing Information Use address from profile PO Box 70724 Johnson City , TN 376…" at bounding box center [779, 754] width 1299 height 409
click at [161, 673] on input "PO Box 70724 Johnson City , TN 37614" at bounding box center [160, 673] width 11 height 11
radio input "true"
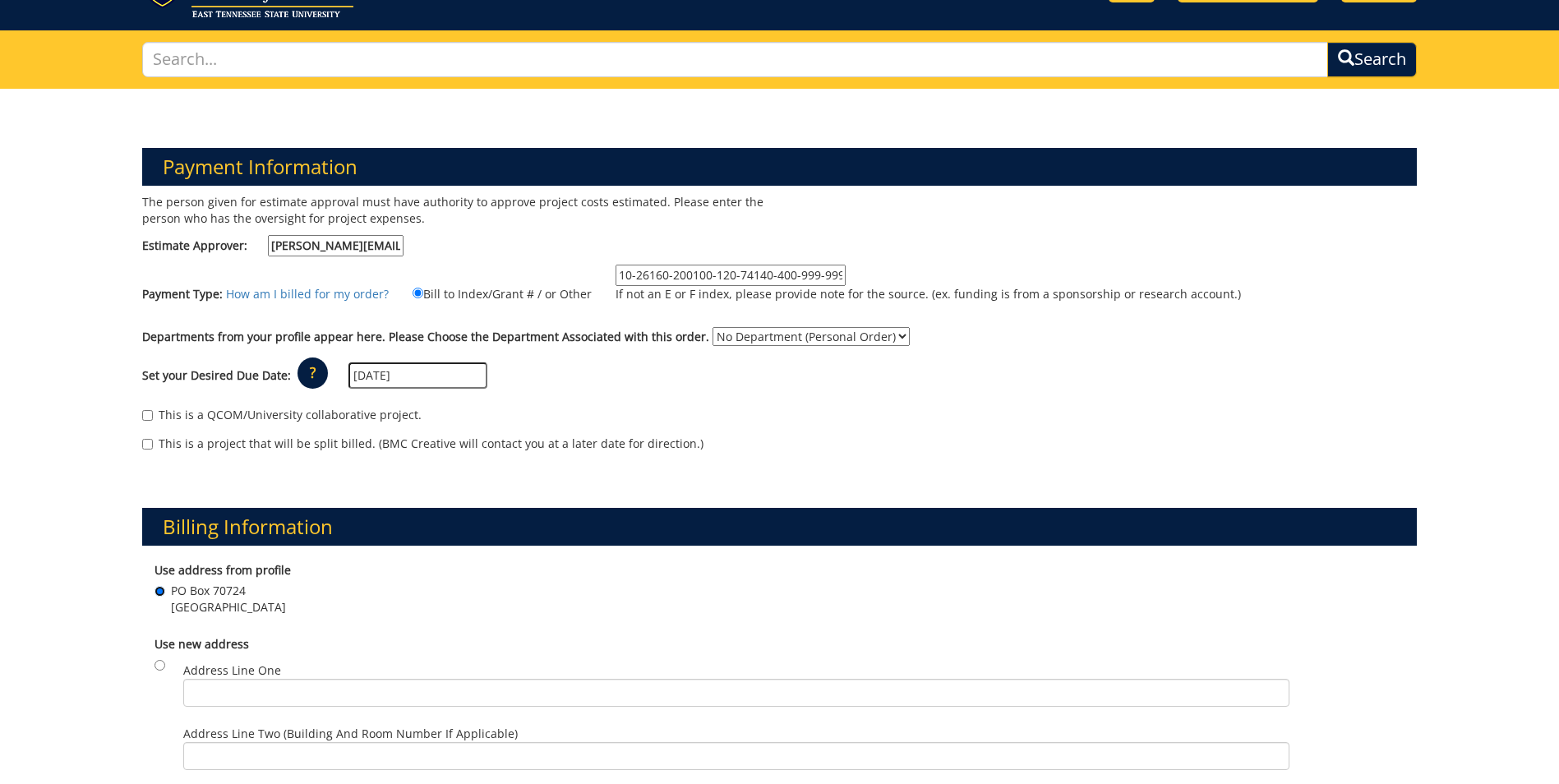
scroll to position [165, 0]
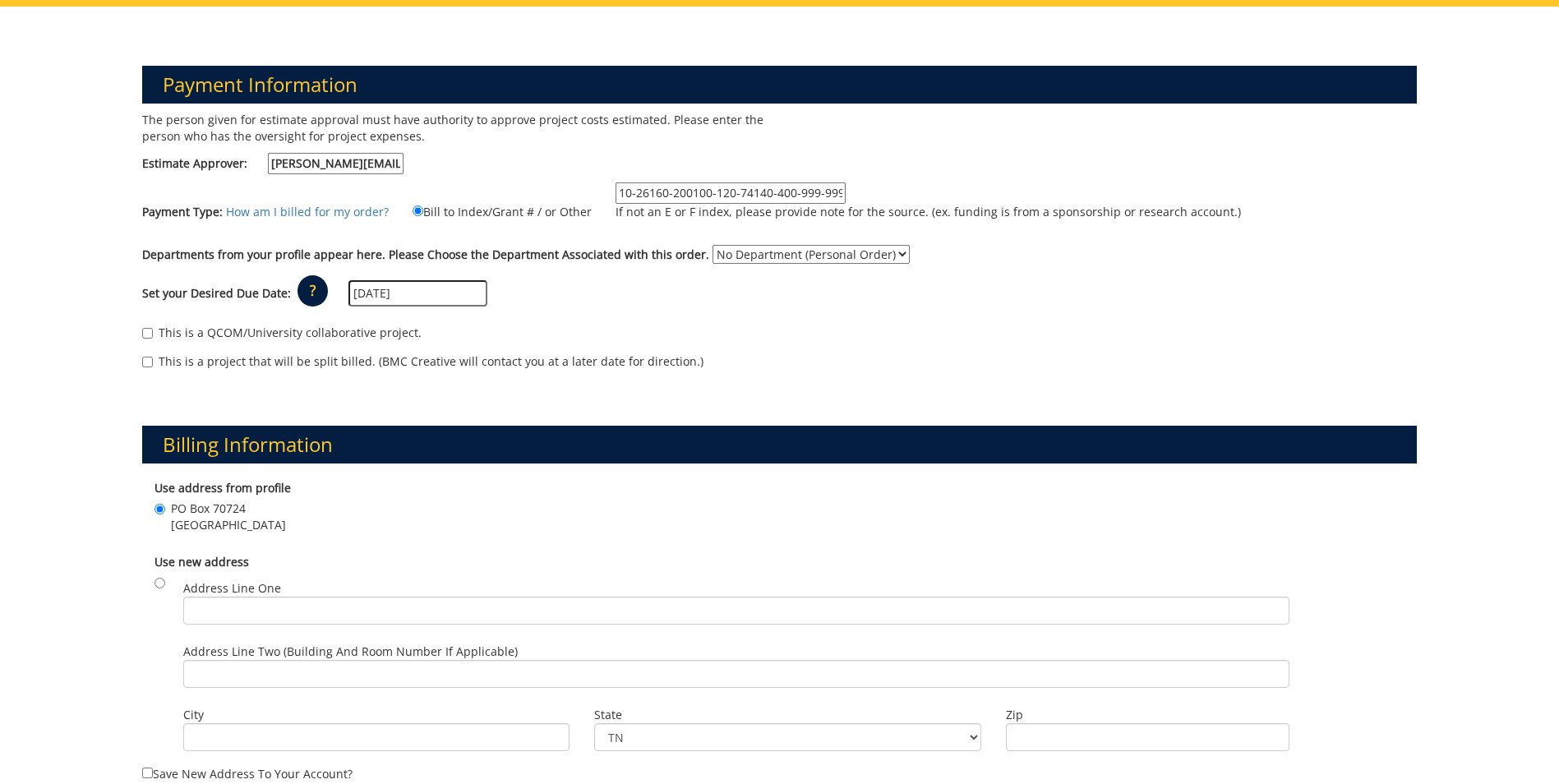
click at [876, 254] on select "No Department (Personal Order) Counseling Center Student Affairs" at bounding box center [811, 253] width 197 height 18
select select "50"
click at [712, 245] on select "No Department (Personal Order) Counseling Center Student Affairs" at bounding box center [811, 253] width 197 height 18
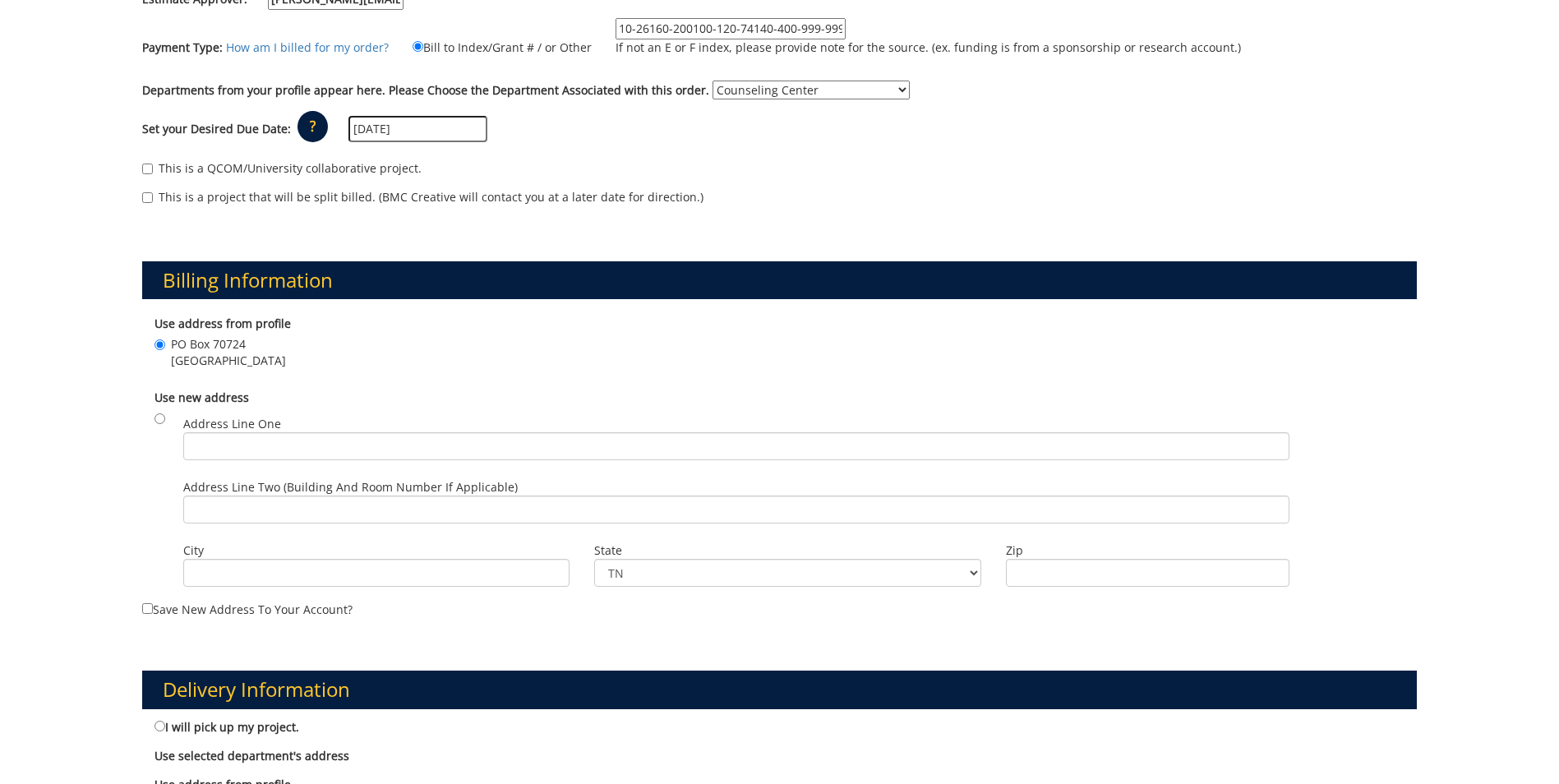
scroll to position [411, 0]
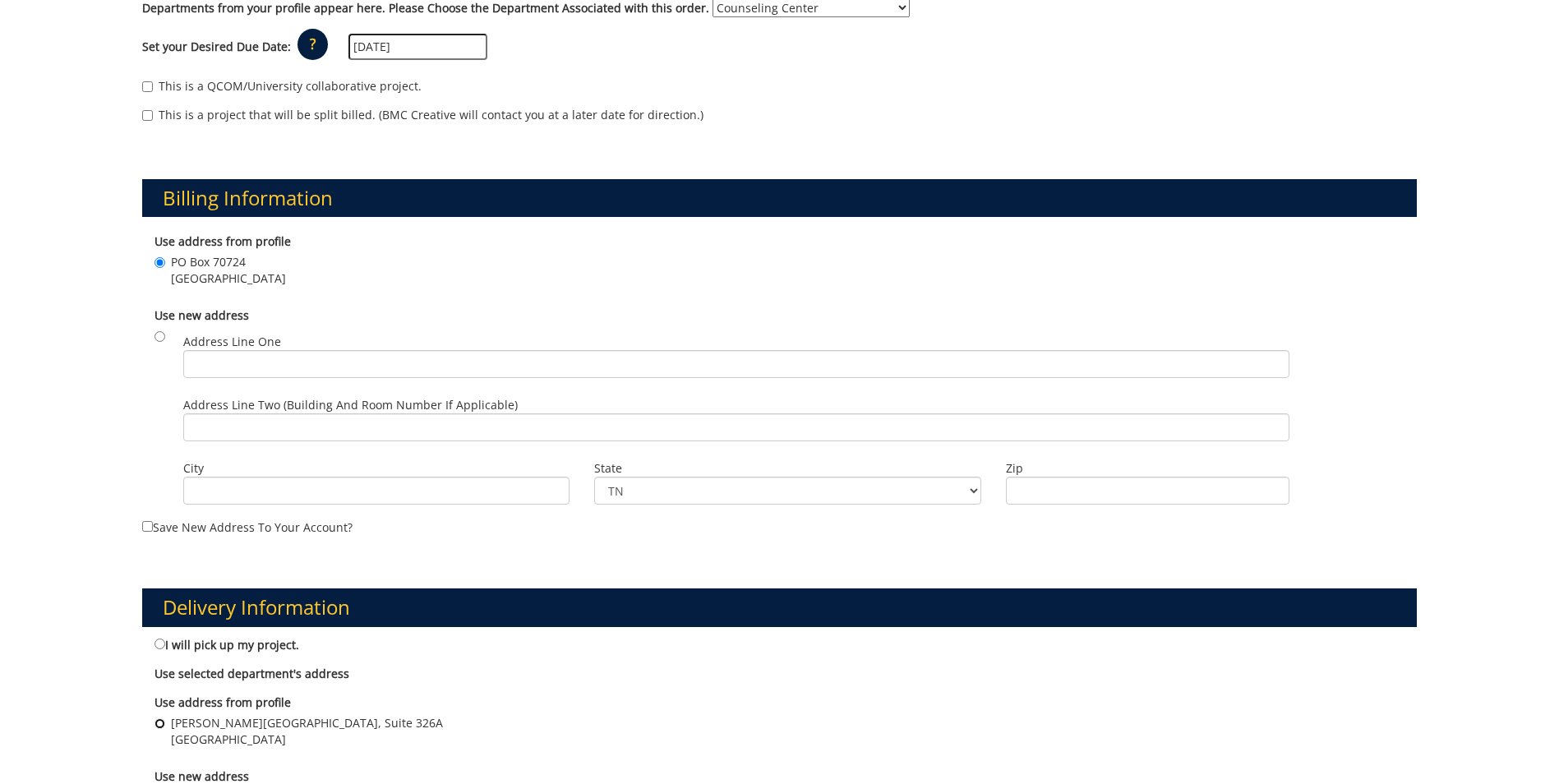
click at [156, 724] on input "D.P. Culp Center, Suite 326A Johnson City , TN 37614" at bounding box center [160, 723] width 11 height 11
radio input "true"
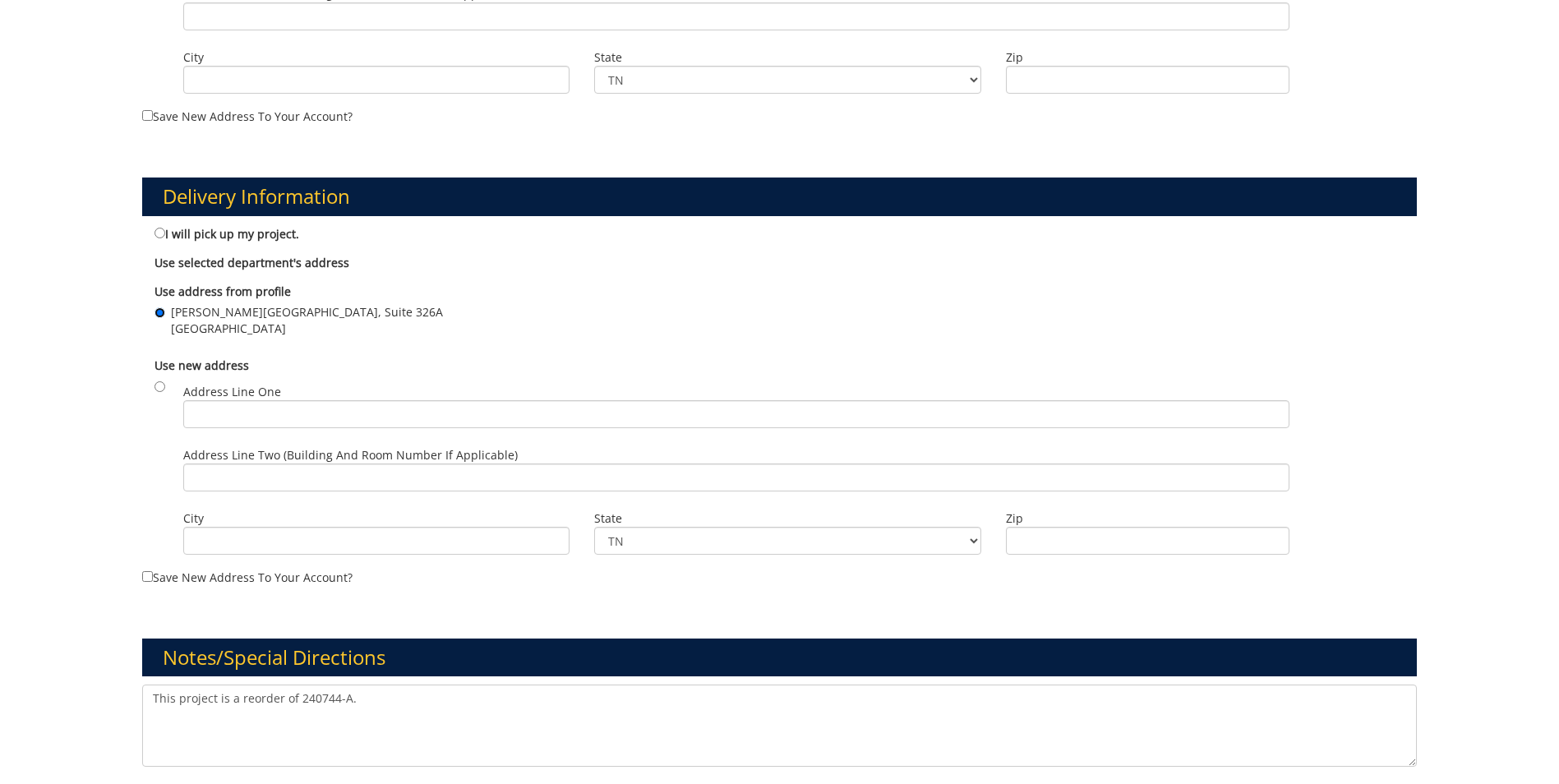
scroll to position [904, 0]
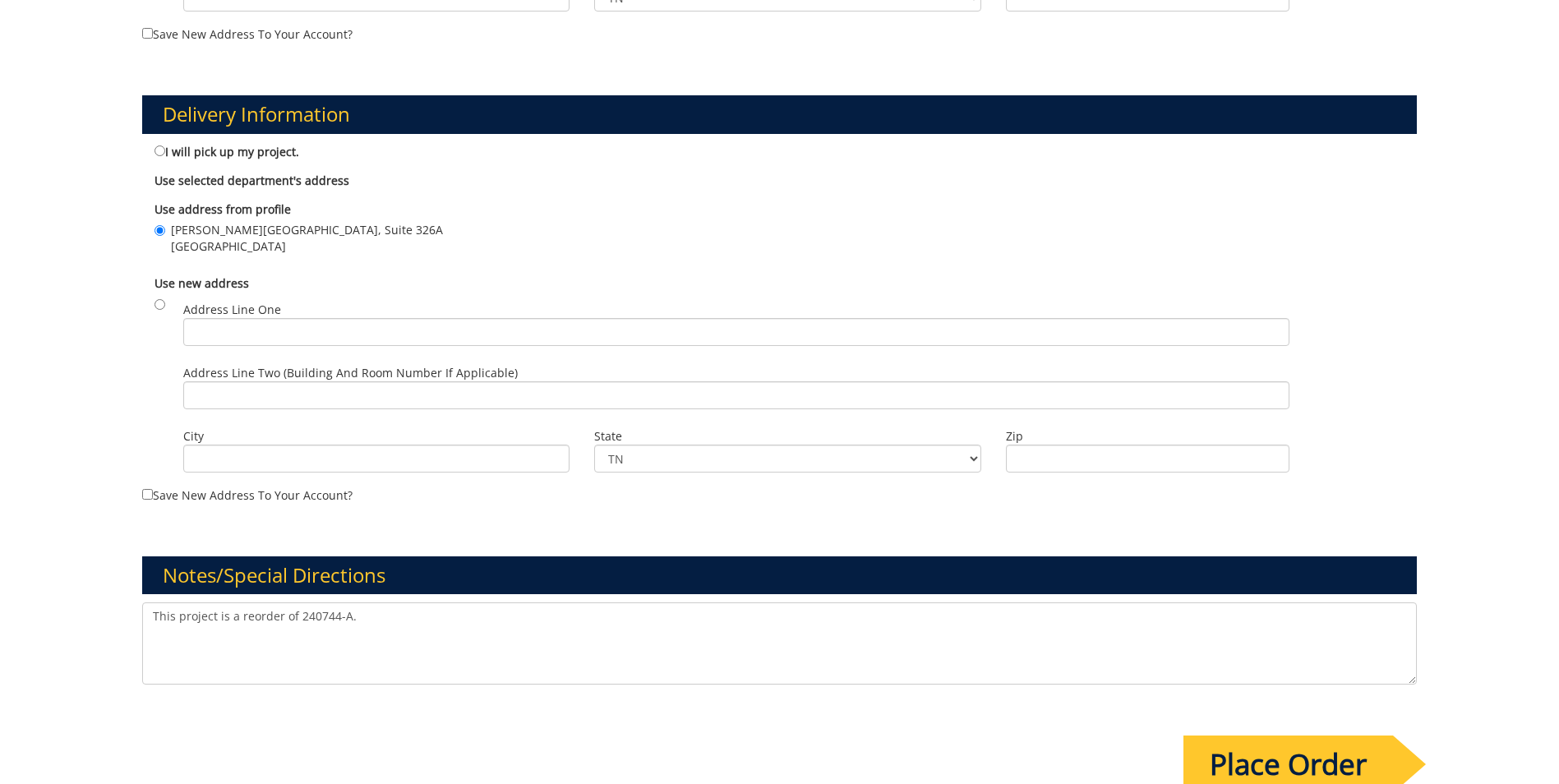
click at [1330, 758] on input "Place Order" at bounding box center [1288, 764] width 210 height 57
